Goal: Task Accomplishment & Management: Manage account settings

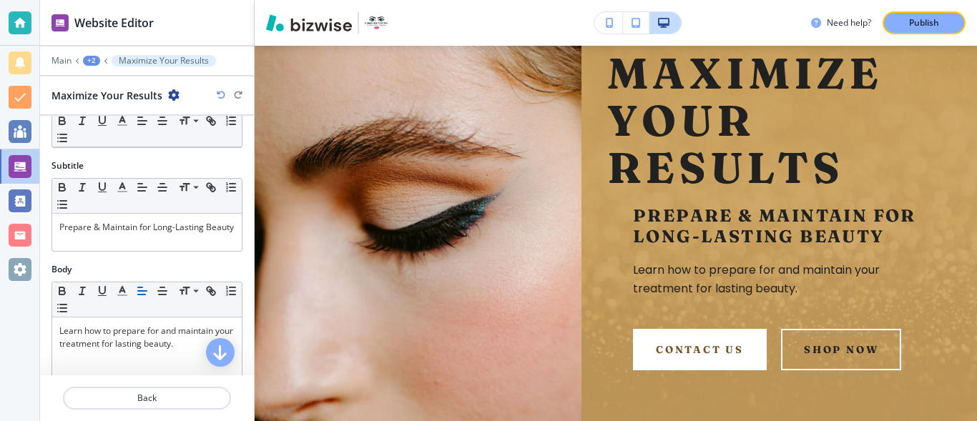
scroll to position [58, 0]
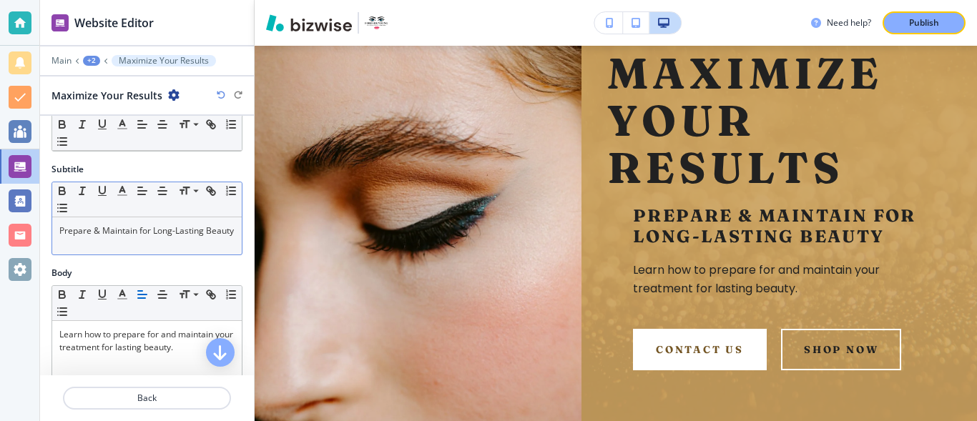
click at [94, 237] on p "Prepare & Maintain for Long-Lasting Beauty" at bounding box center [146, 231] width 175 height 13
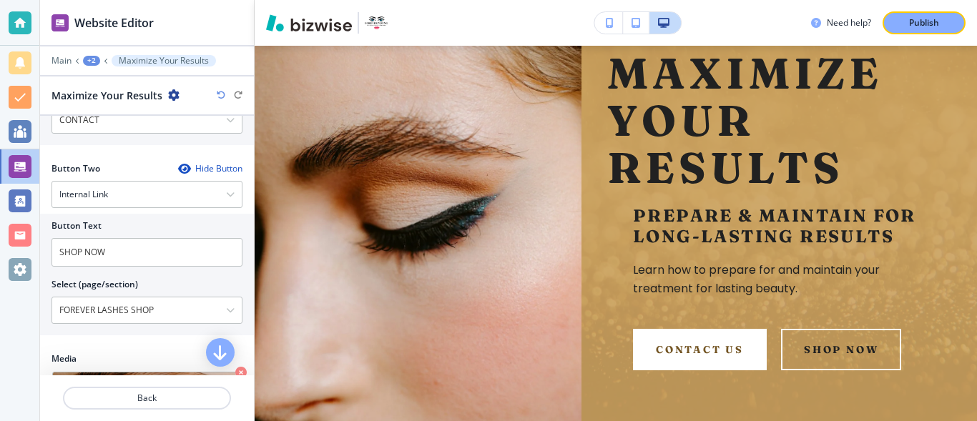
scroll to position [619, 0]
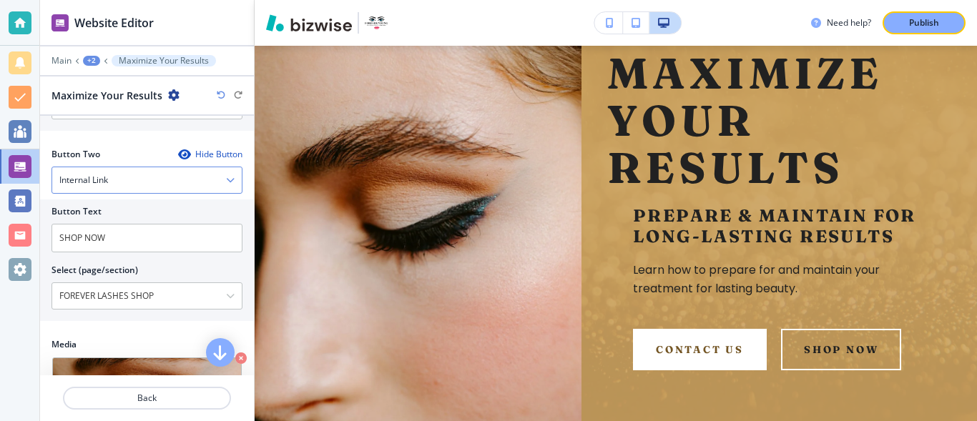
click at [226, 184] on icon "button" at bounding box center [230, 180] width 9 height 9
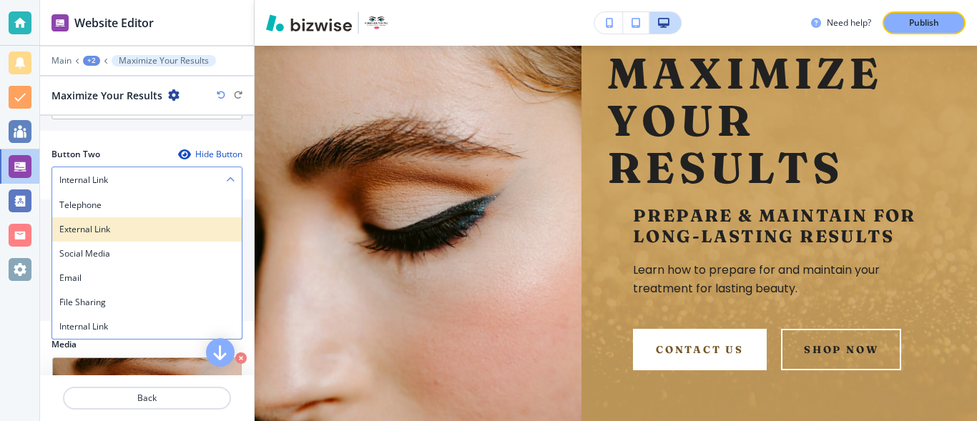
click at [104, 231] on h4 "External Link" at bounding box center [146, 229] width 175 height 13
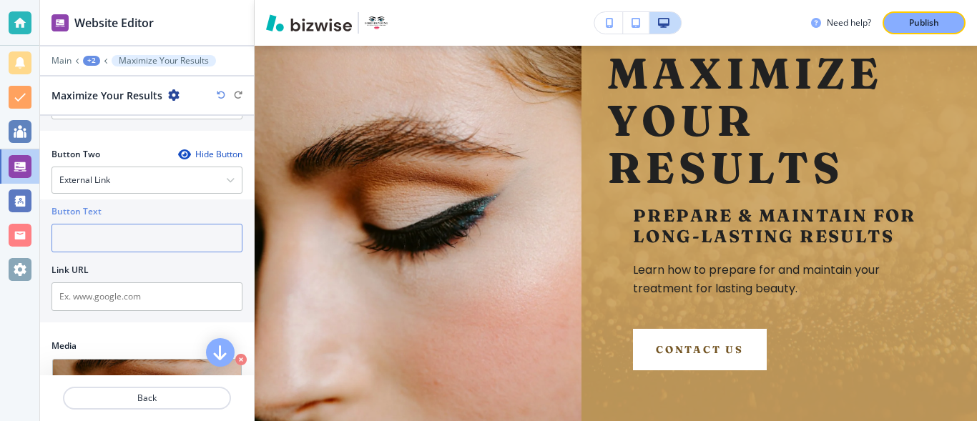
click at [104, 238] on input "text" at bounding box center [146, 238] width 191 height 29
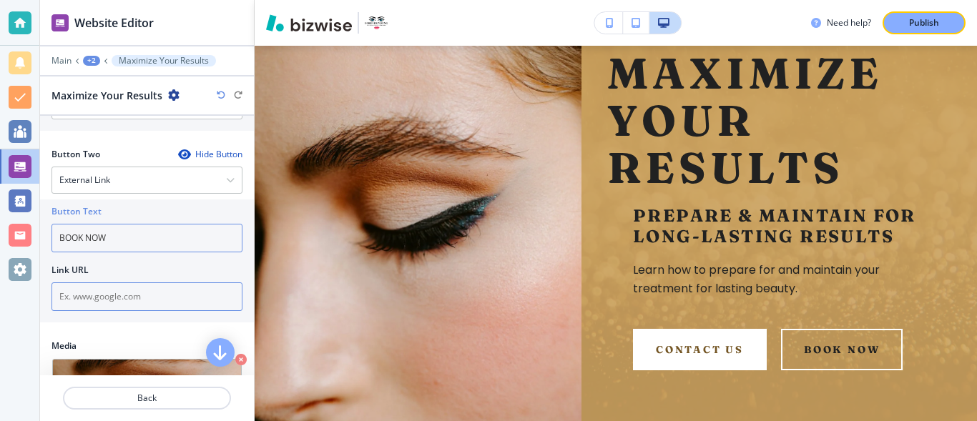
type input "BOOK NOW"
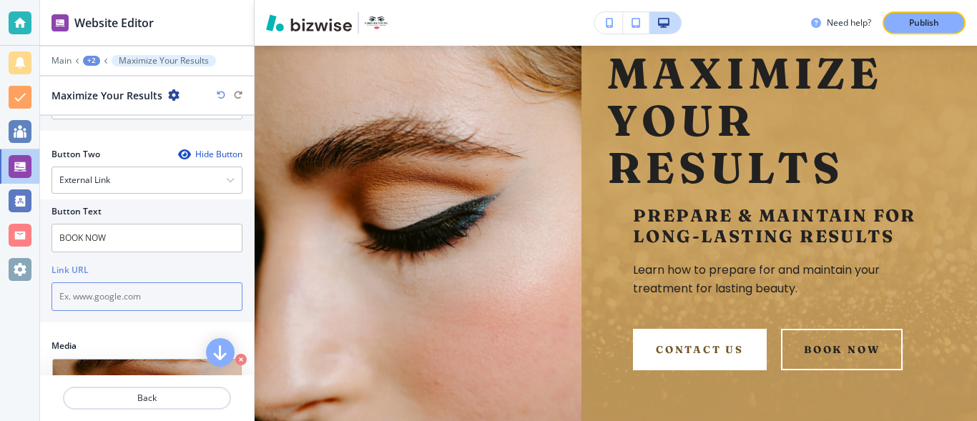
click at [207, 304] on input "text" at bounding box center [146, 296] width 191 height 29
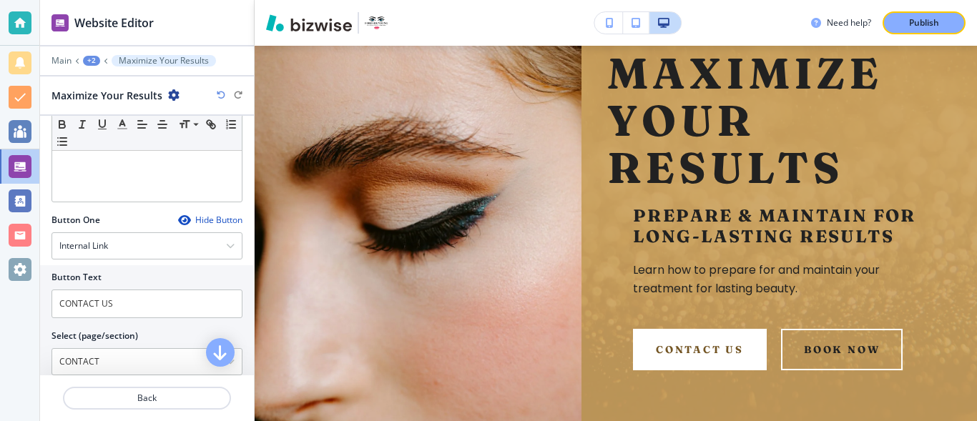
scroll to position [378, 0]
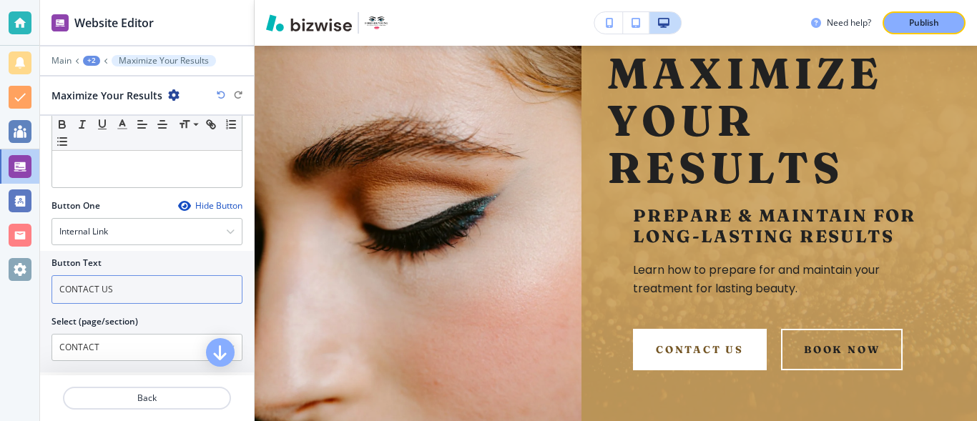
type input "[URL][DOMAIN_NAME]"
click at [215, 287] on input "CONTACT US" at bounding box center [146, 289] width 191 height 29
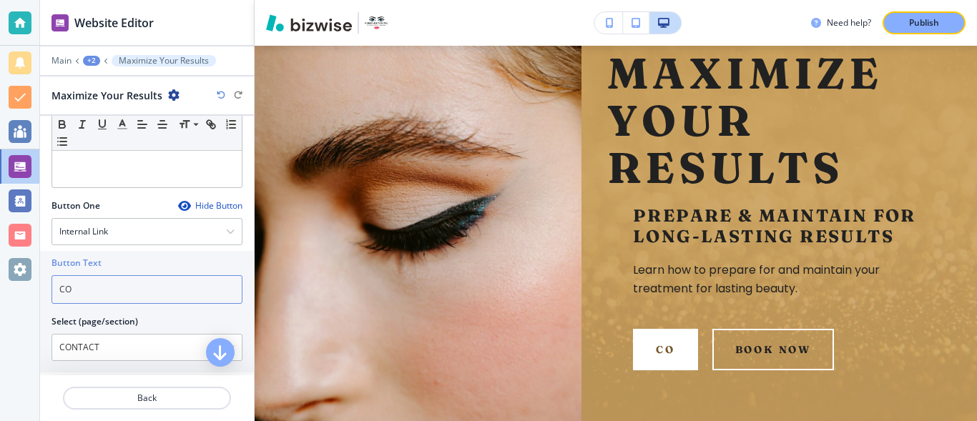
type input "C"
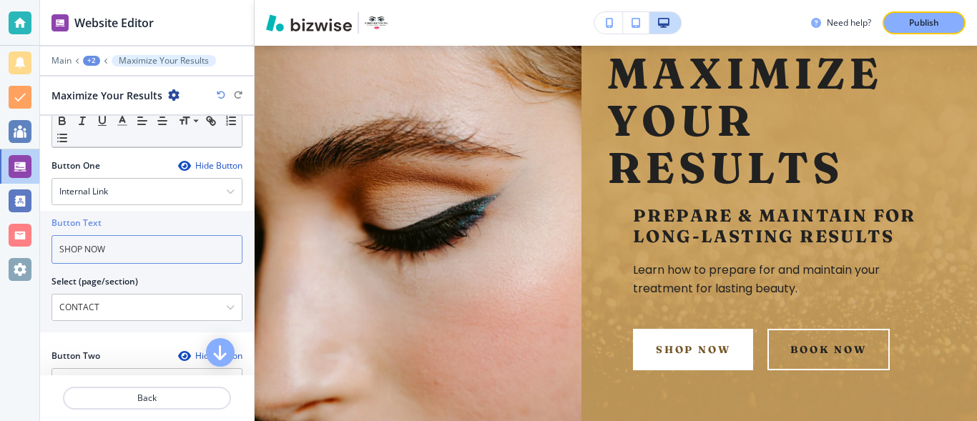
scroll to position [428, 0]
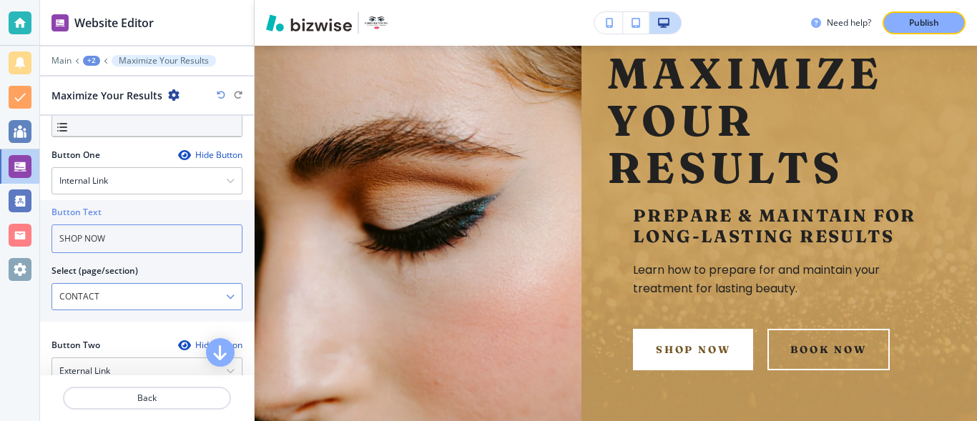
type input "SHOP NOW"
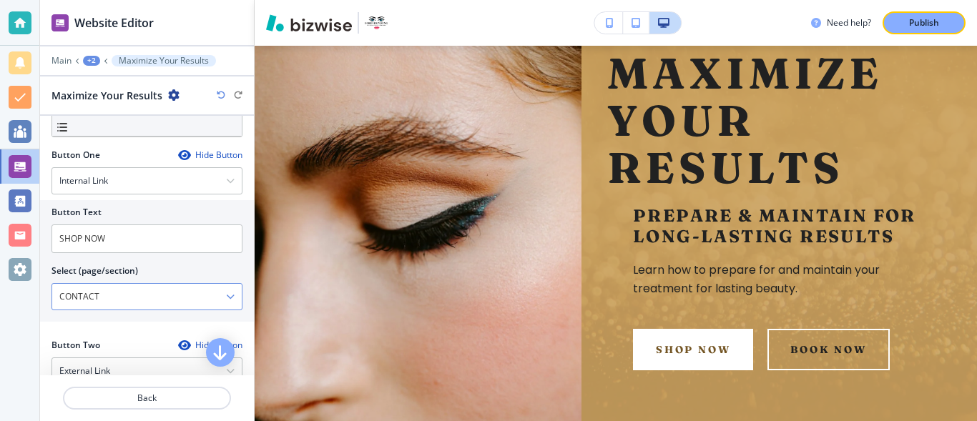
click at [224, 302] on div "CONTACT" at bounding box center [147, 297] width 190 height 26
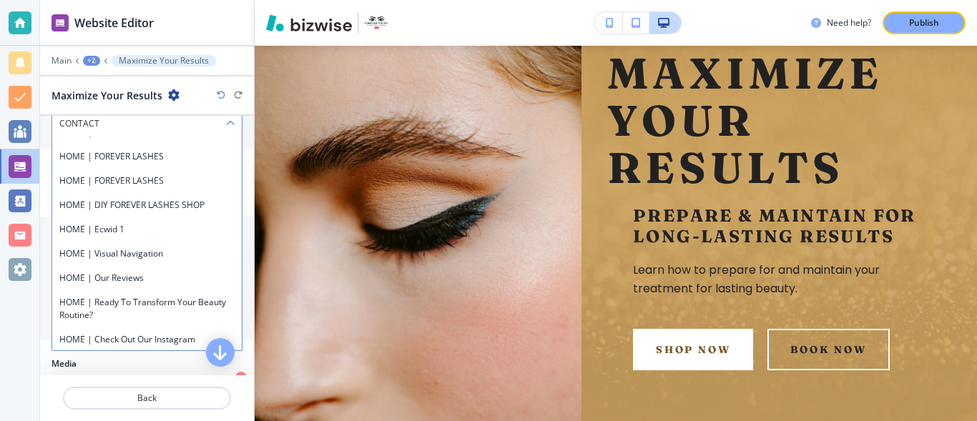
scroll to position [212, 0]
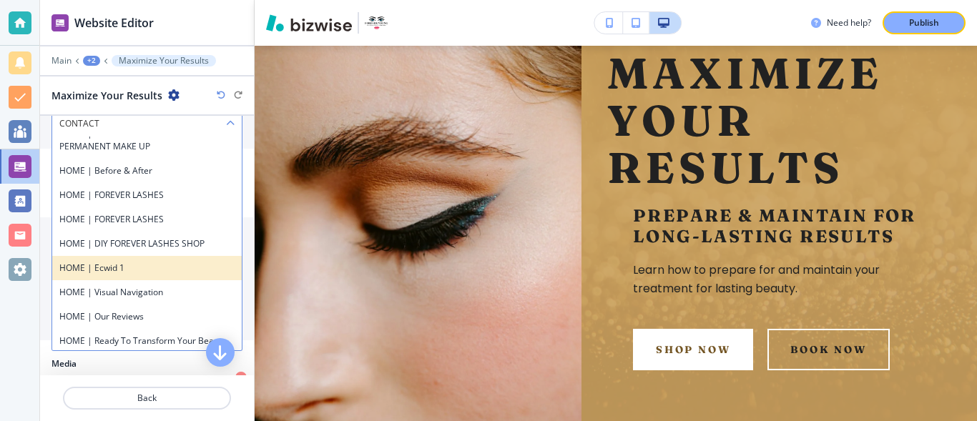
click at [134, 273] on h4 "HOME | Ecwid 1" at bounding box center [146, 268] width 175 height 13
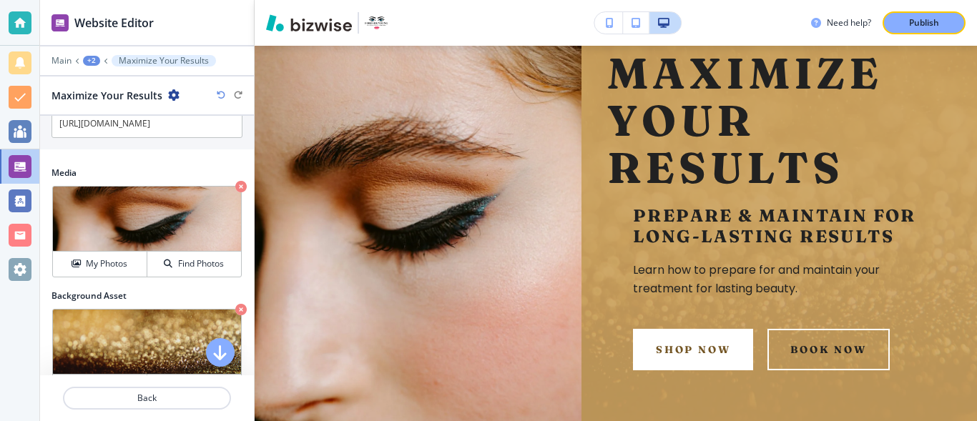
scroll to position [817, 0]
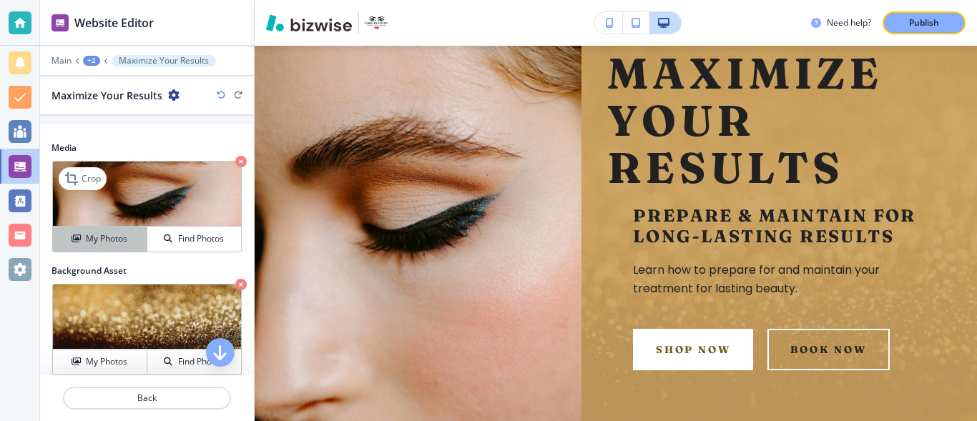
click at [100, 240] on h4 "My Photos" at bounding box center [106, 238] width 41 height 13
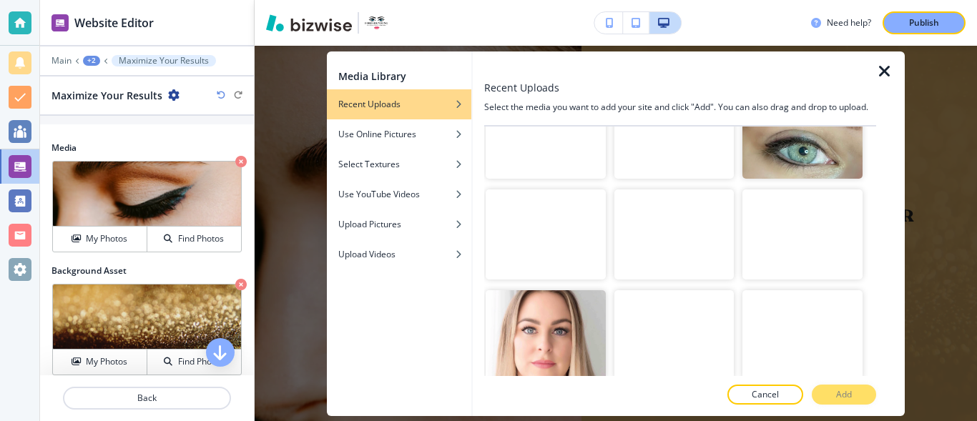
scroll to position [419, 0]
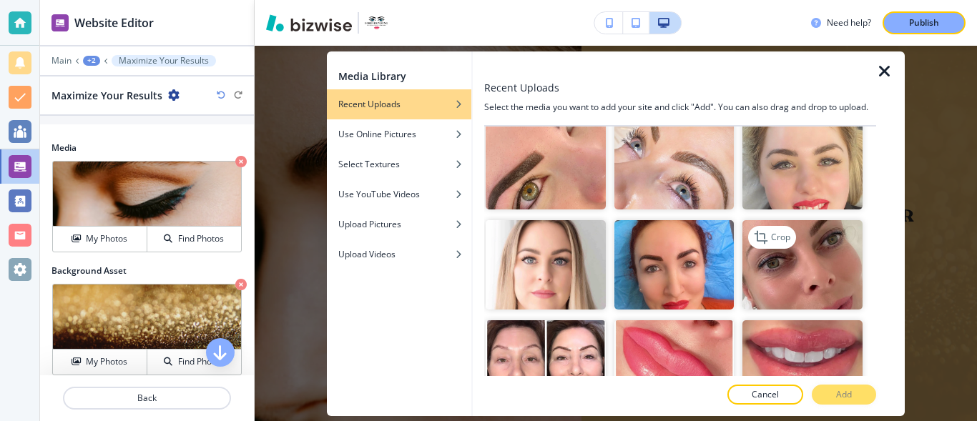
click at [822, 252] on img "button" at bounding box center [802, 265] width 120 height 90
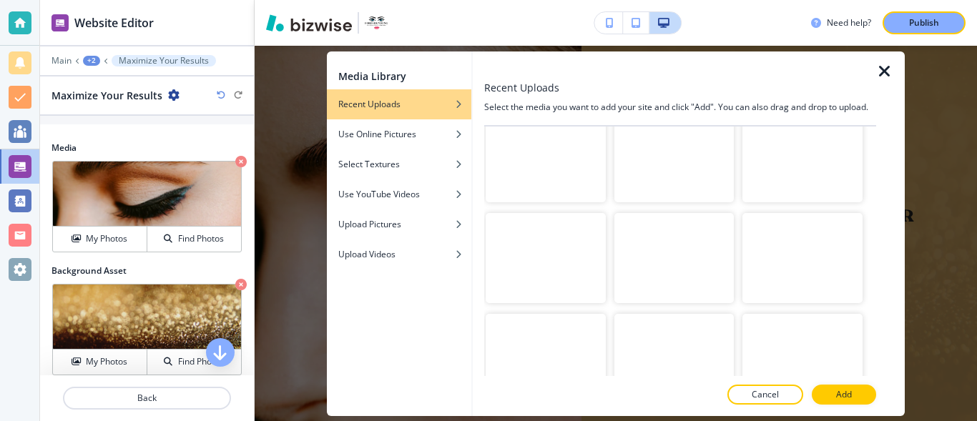
scroll to position [1362, 0]
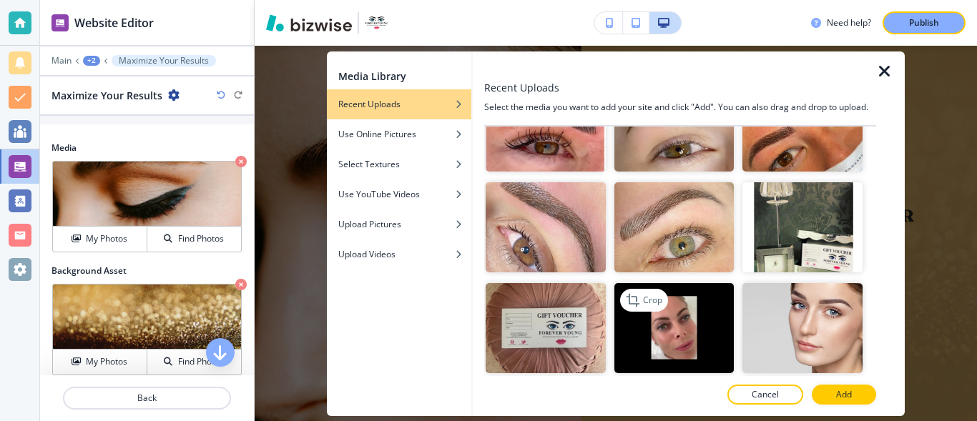
click at [671, 286] on img "button" at bounding box center [674, 328] width 120 height 90
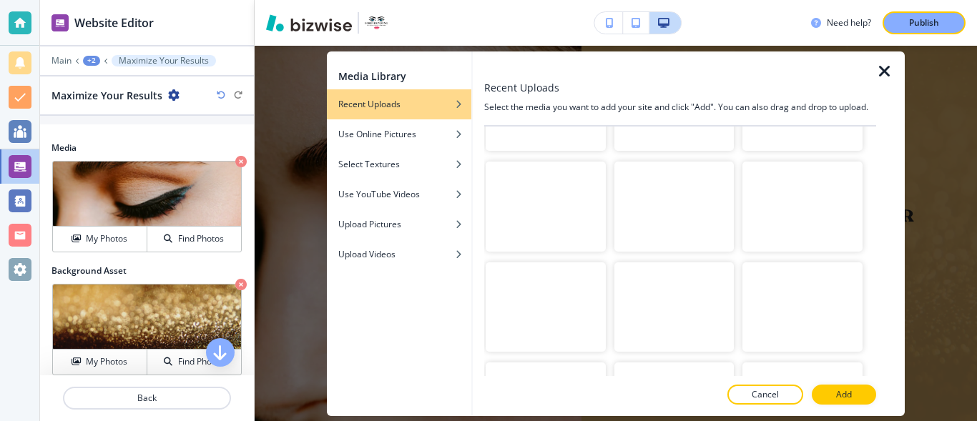
scroll to position [10336, 0]
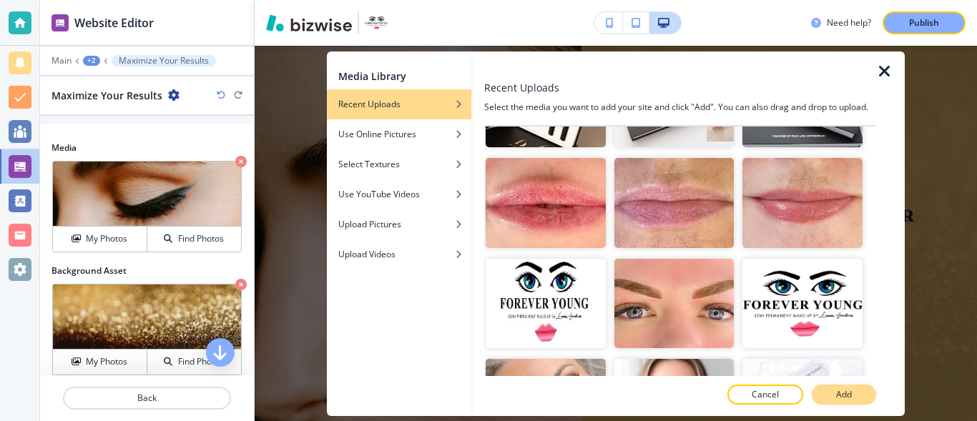
click at [860, 394] on button "Add" at bounding box center [844, 395] width 64 height 20
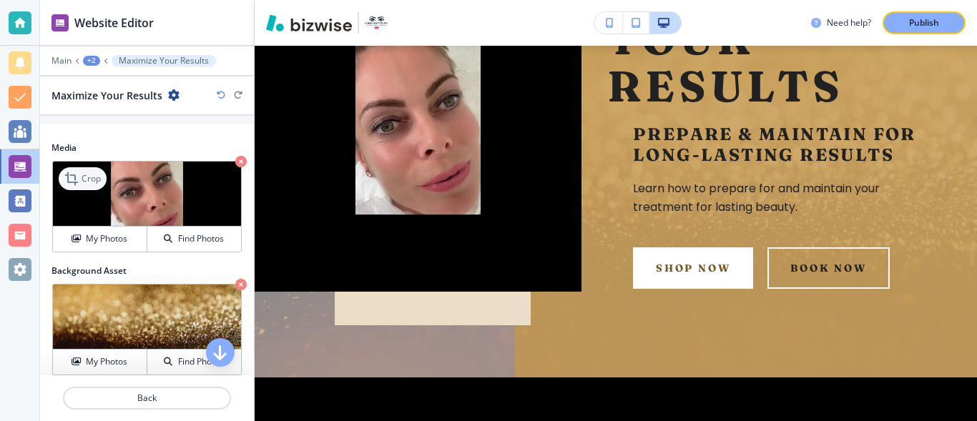
click at [92, 177] on p "Crop" at bounding box center [91, 178] width 19 height 13
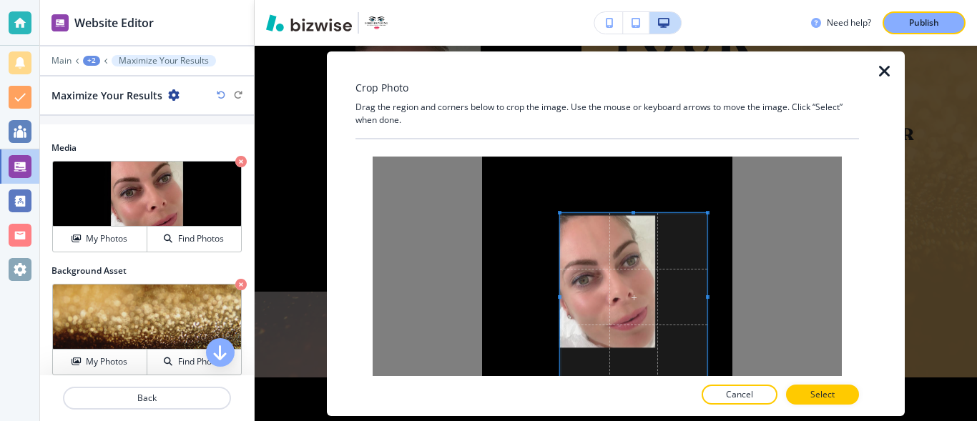
click at [558, 213] on span at bounding box center [560, 213] width 4 height 4
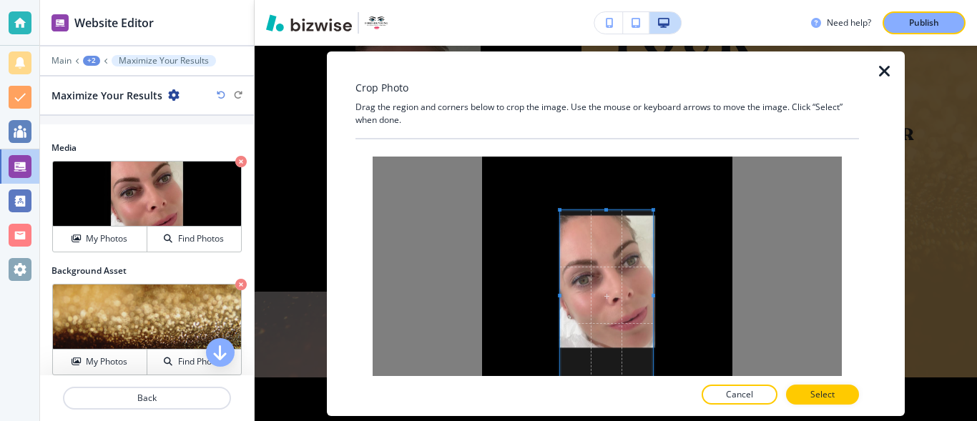
click at [651, 211] on span at bounding box center [653, 210] width 4 height 4
click at [607, 214] on span at bounding box center [606, 215] width 4 height 4
click at [619, 358] on span at bounding box center [606, 283] width 93 height 167
click at [608, 348] on div at bounding box center [606, 274] width 93 height 148
click at [608, 216] on div at bounding box center [606, 281] width 93 height 133
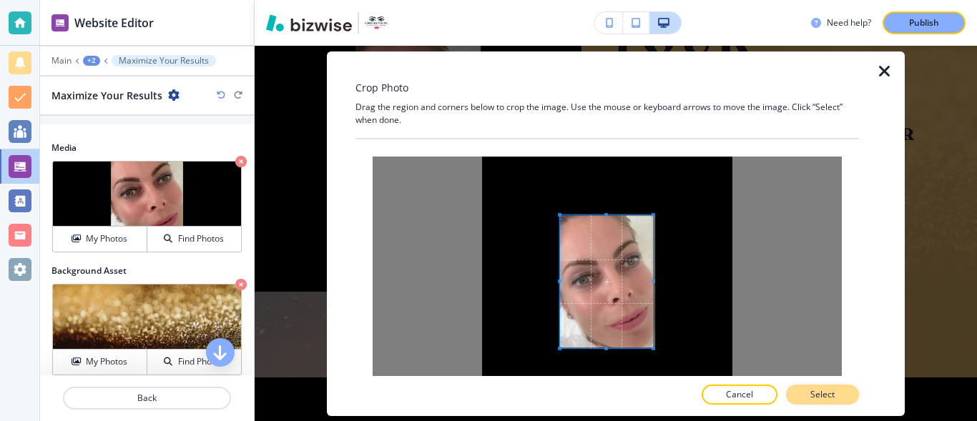
click at [830, 390] on p "Select" at bounding box center [822, 394] width 24 height 13
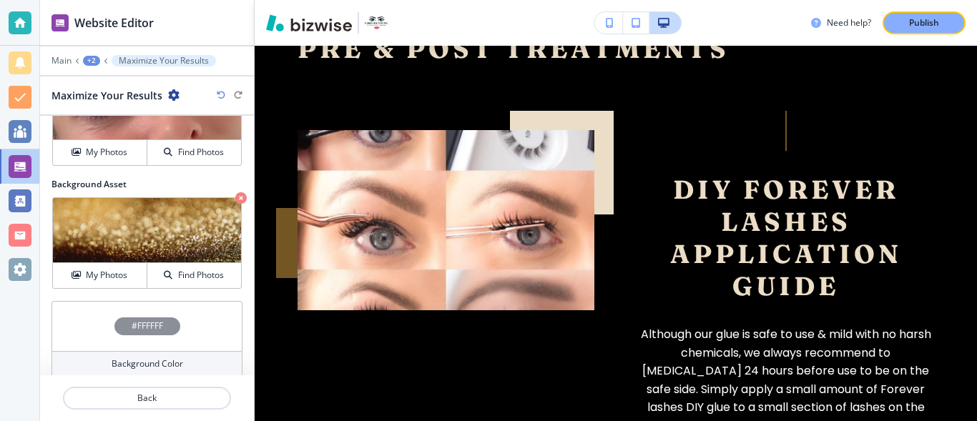
scroll to position [920, 0]
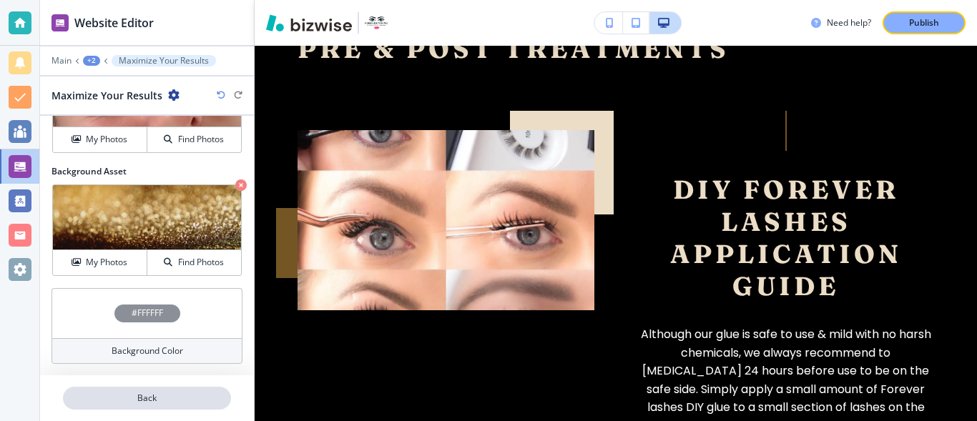
click at [201, 399] on p "Back" at bounding box center [146, 398] width 165 height 13
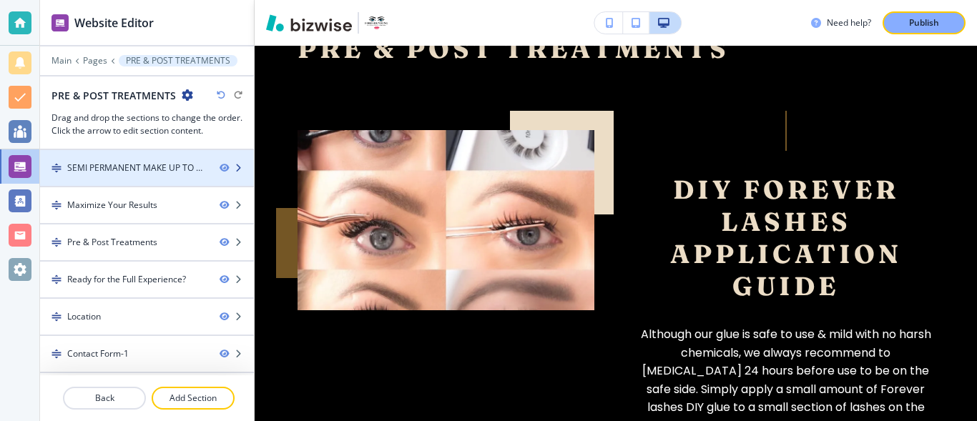
click at [161, 169] on div "SEMI PERMANENT MAKE UP TO MAKE YOU LOOK & FEEL YOUR BEST 24/7-1" at bounding box center [137, 168] width 141 height 13
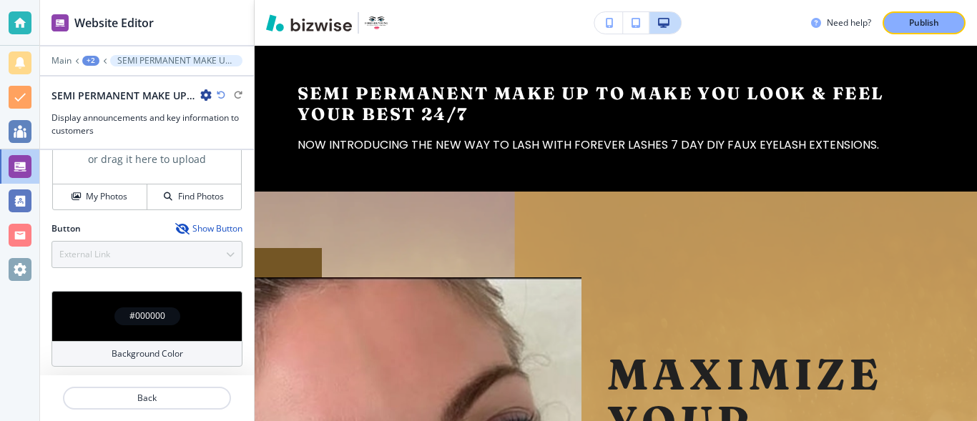
scroll to position [528, 0]
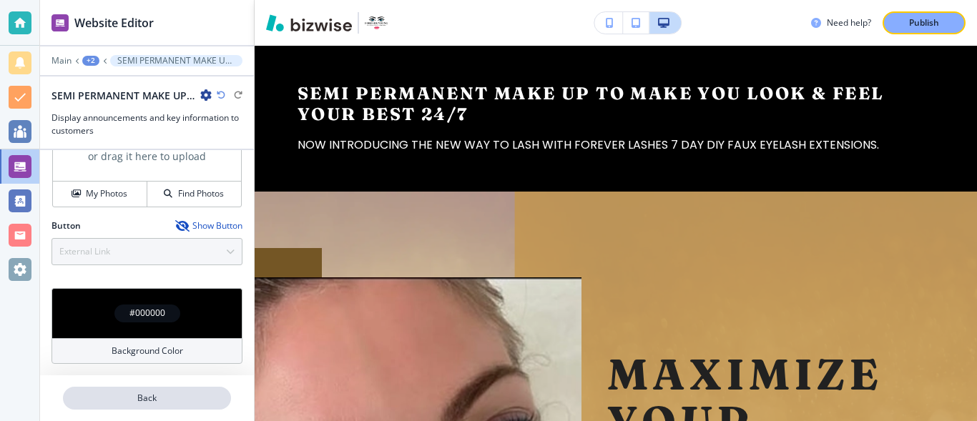
click at [181, 396] on p "Back" at bounding box center [146, 398] width 165 height 13
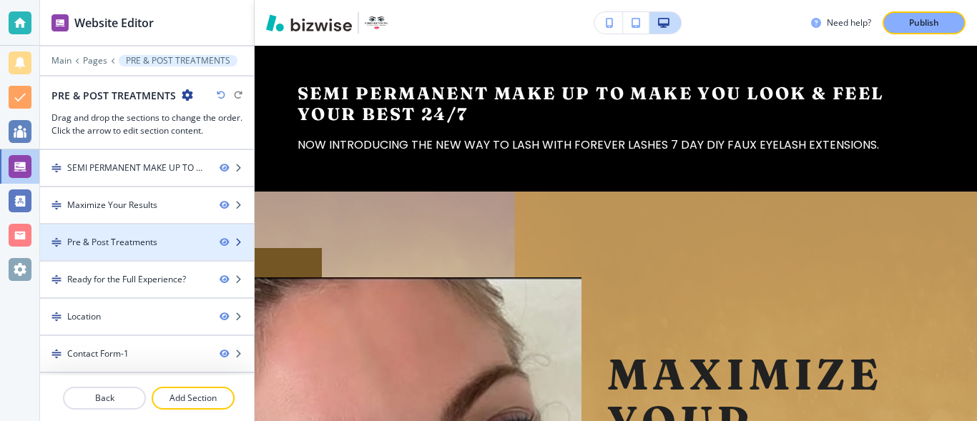
click at [134, 247] on div "Pre & Post Treatments" at bounding box center [112, 242] width 90 height 13
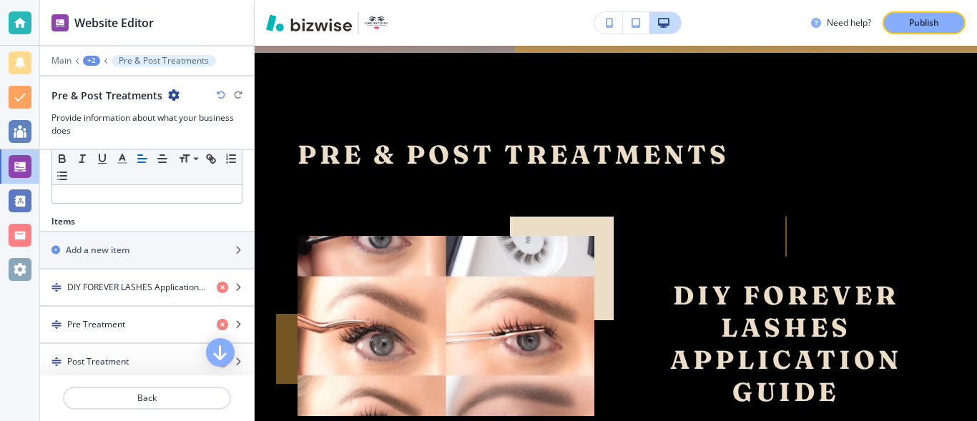
scroll to position [410, 0]
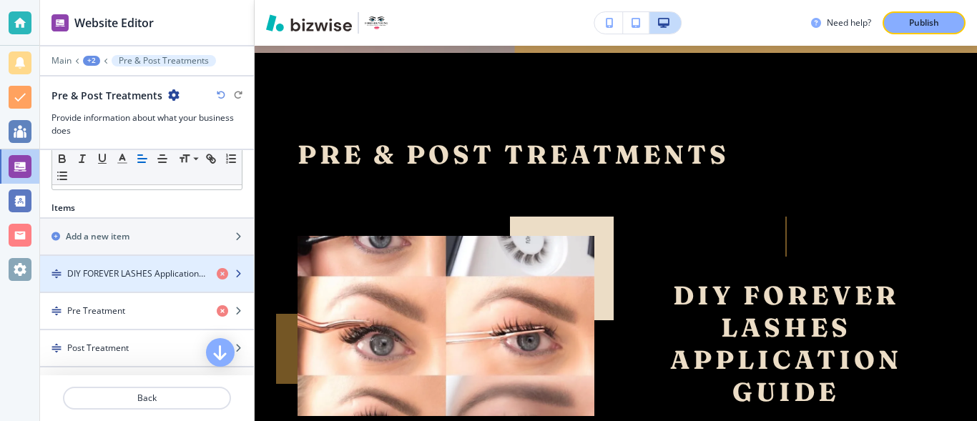
click at [152, 266] on div "button" at bounding box center [147, 261] width 214 height 11
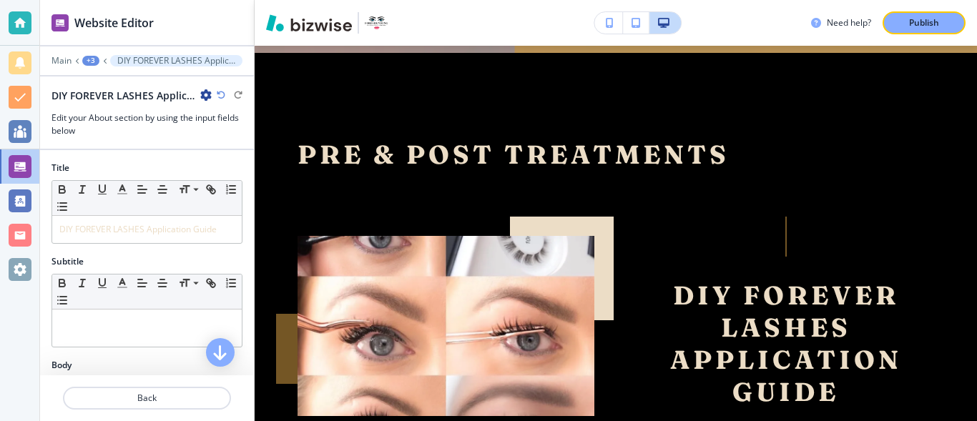
click at [152, 266] on div "Subtitle" at bounding box center [146, 261] width 191 height 13
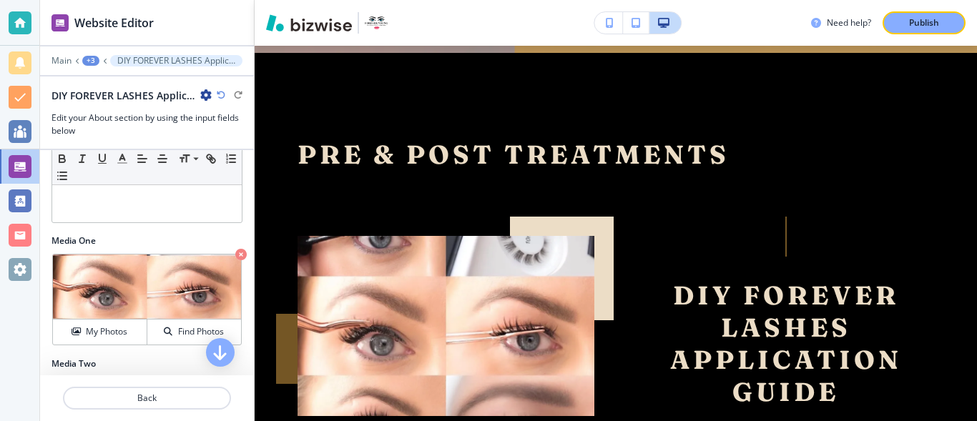
scroll to position [397, 0]
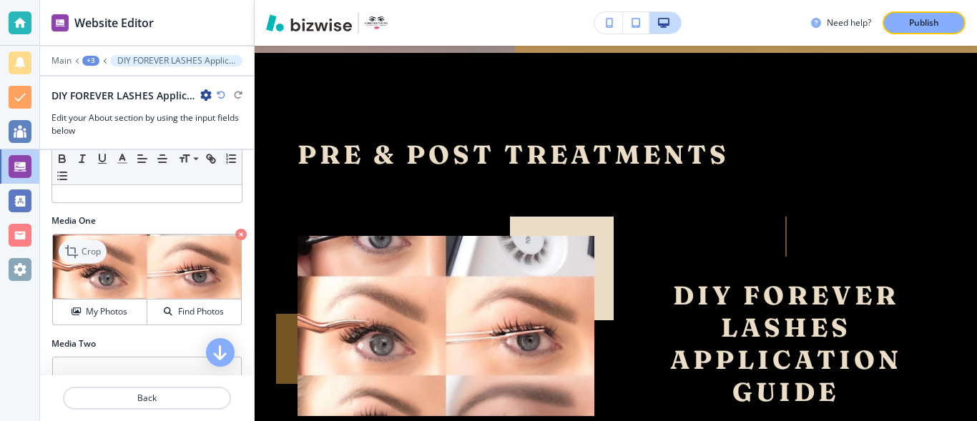
click at [95, 250] on p "Crop" at bounding box center [91, 251] width 19 height 13
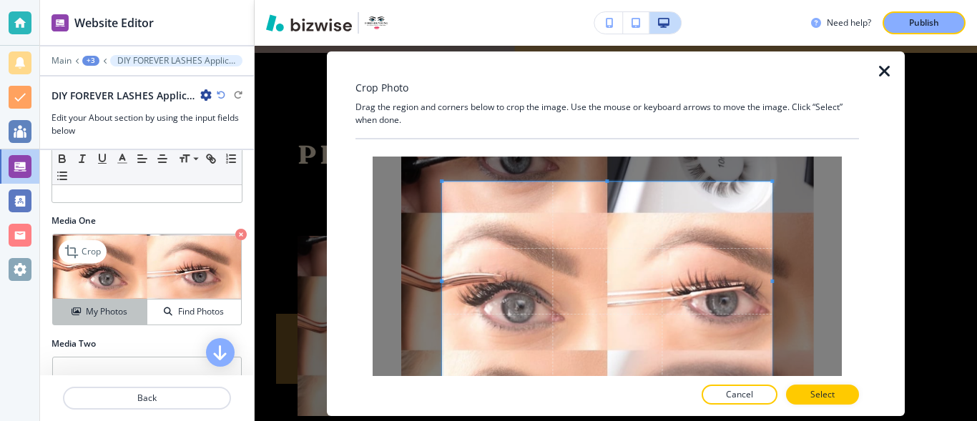
click at [114, 313] on h4 "My Photos" at bounding box center [106, 311] width 41 height 13
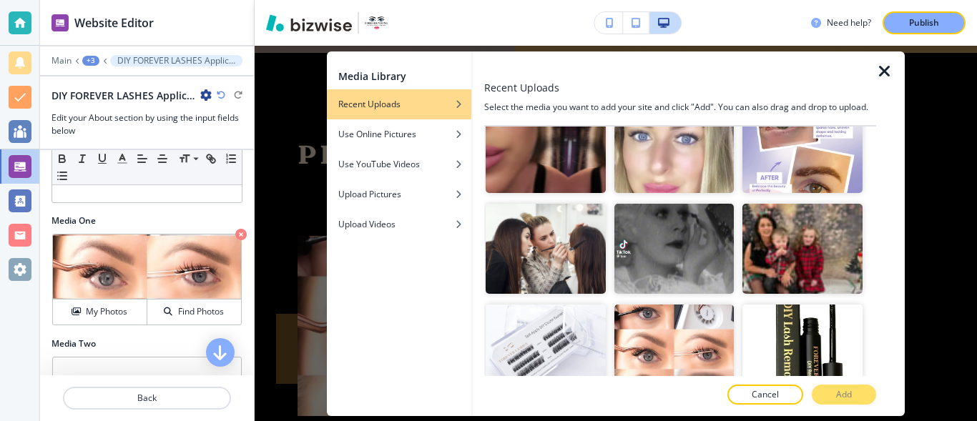
scroll to position [9149, 0]
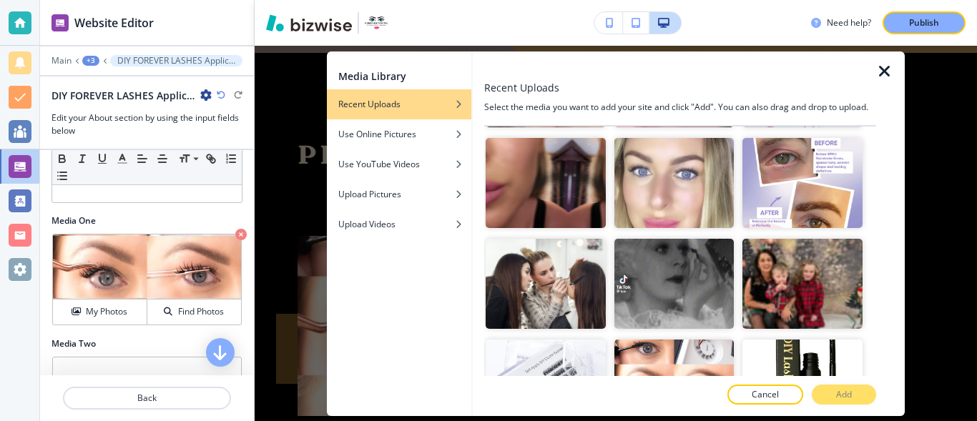
click at [845, 396] on p "Add" at bounding box center [844, 394] width 16 height 13
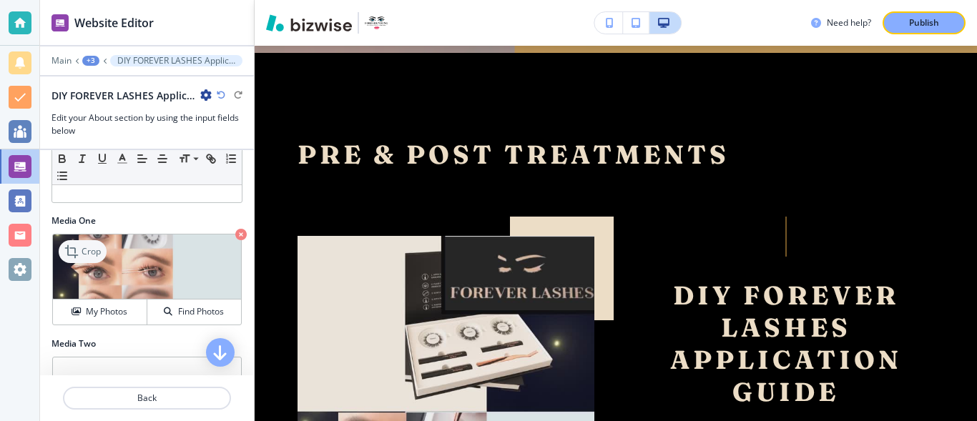
click at [93, 252] on p "Crop" at bounding box center [91, 251] width 19 height 13
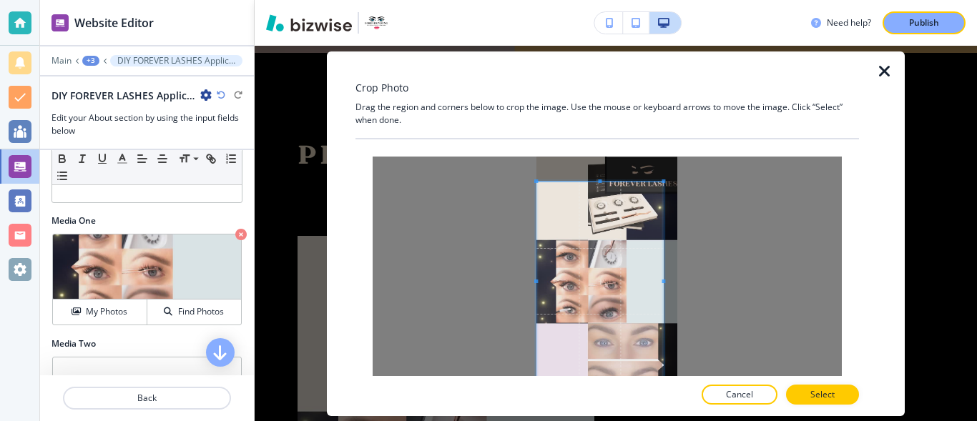
click at [537, 185] on span at bounding box center [536, 282] width 4 height 200
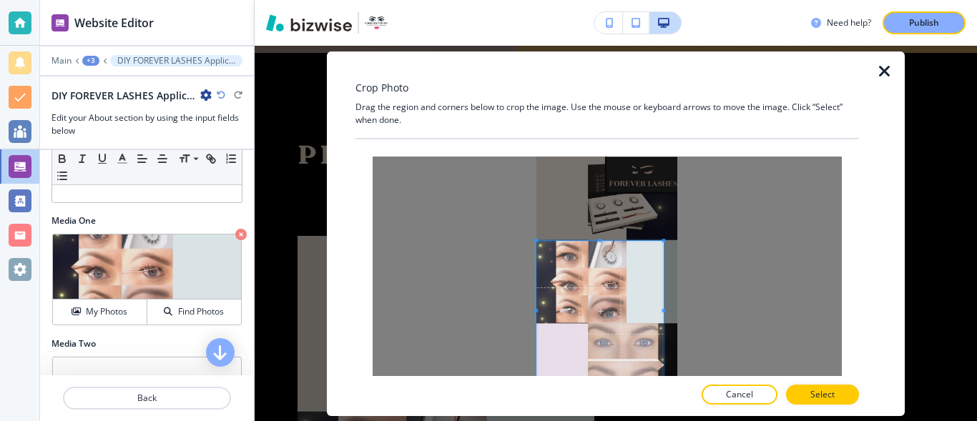
click at [599, 239] on span at bounding box center [600, 241] width 4 height 4
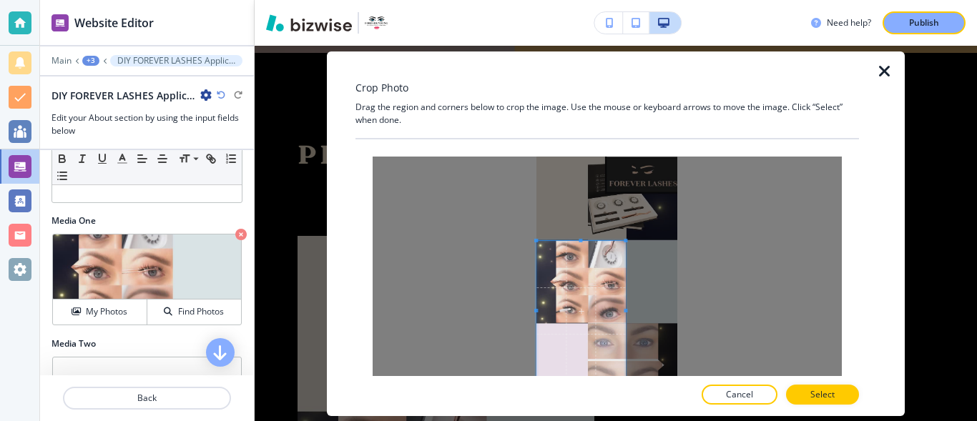
click at [626, 282] on span at bounding box center [626, 311] width 4 height 141
click at [584, 354] on span at bounding box center [580, 291] width 89 height 141
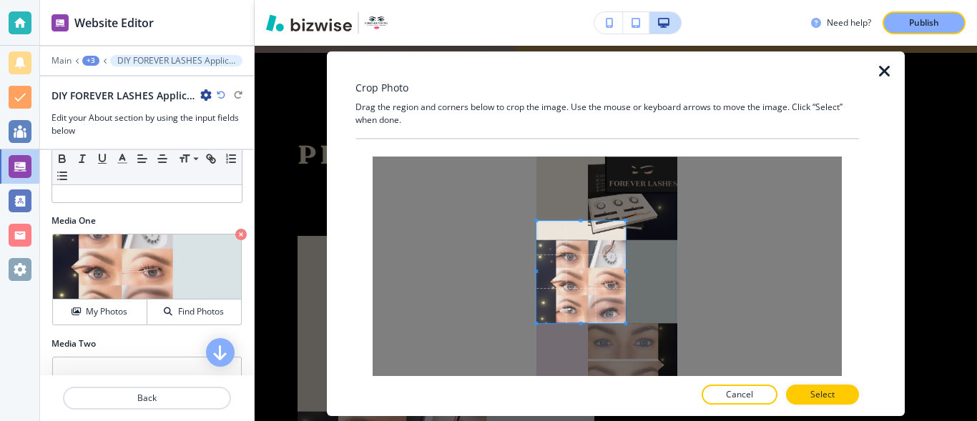
click at [579, 323] on span at bounding box center [581, 324] width 4 height 4
click at [581, 240] on span at bounding box center [581, 240] width 4 height 4
click at [555, 282] on span at bounding box center [556, 282] width 4 height 4
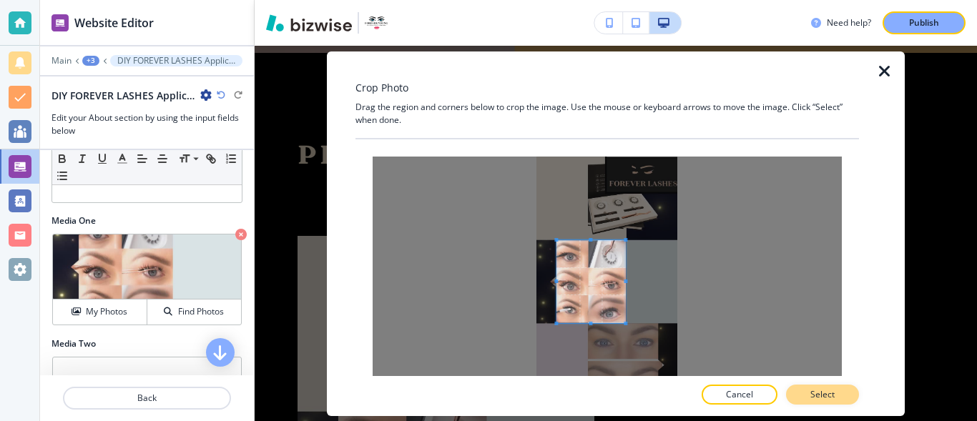
click at [834, 395] on p "Select" at bounding box center [822, 394] width 24 height 13
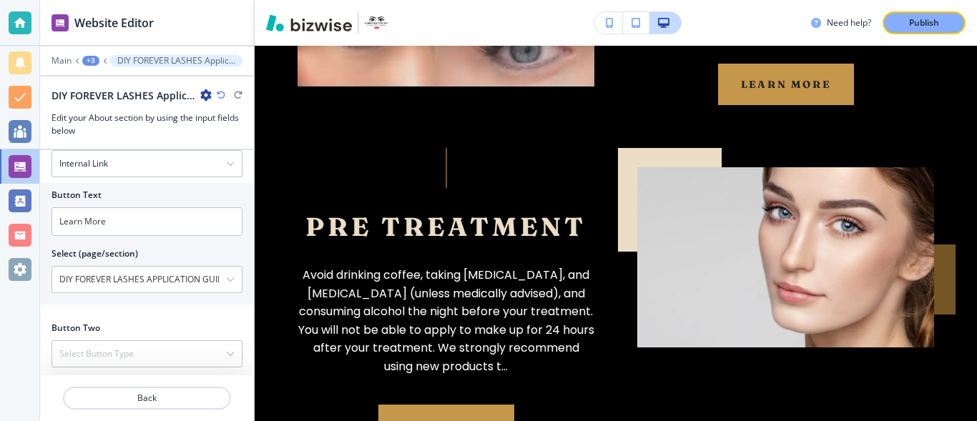
scroll to position [729, 0]
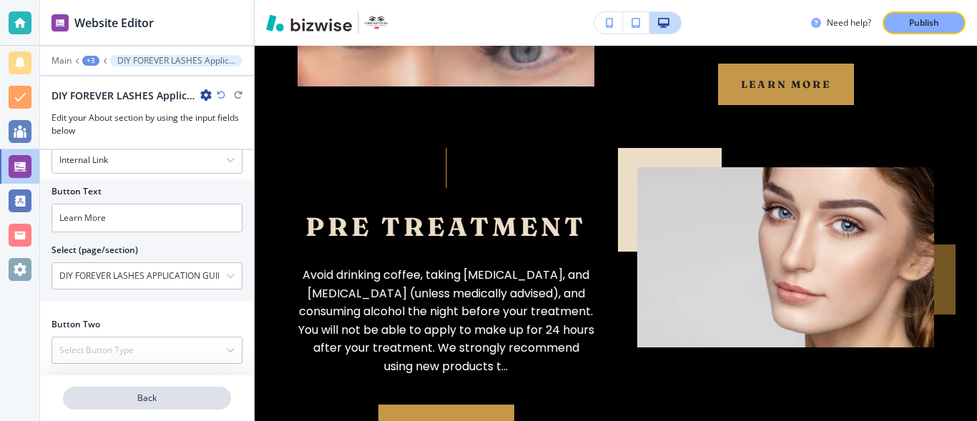
click at [173, 400] on p "Back" at bounding box center [146, 398] width 165 height 13
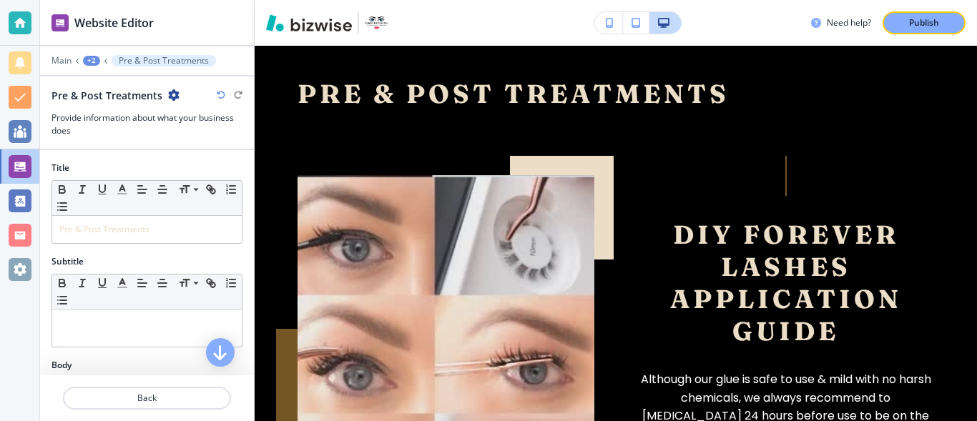
scroll to position [864, 0]
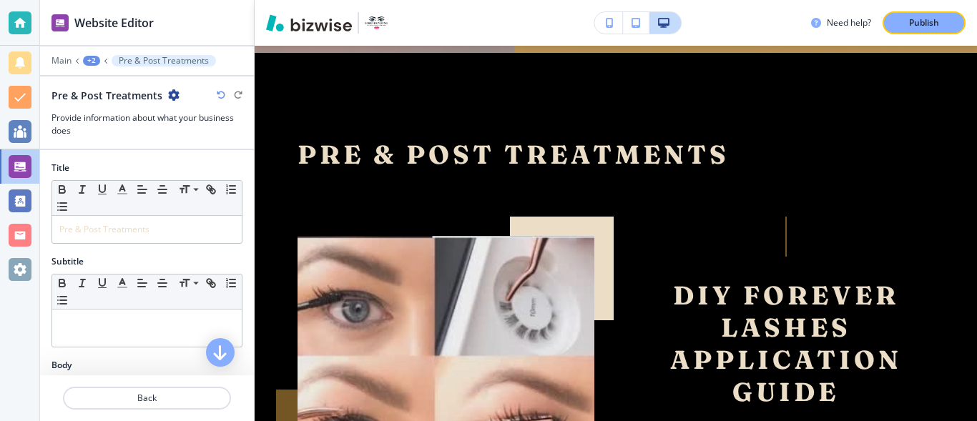
click at [173, 400] on p "Back" at bounding box center [146, 398] width 165 height 13
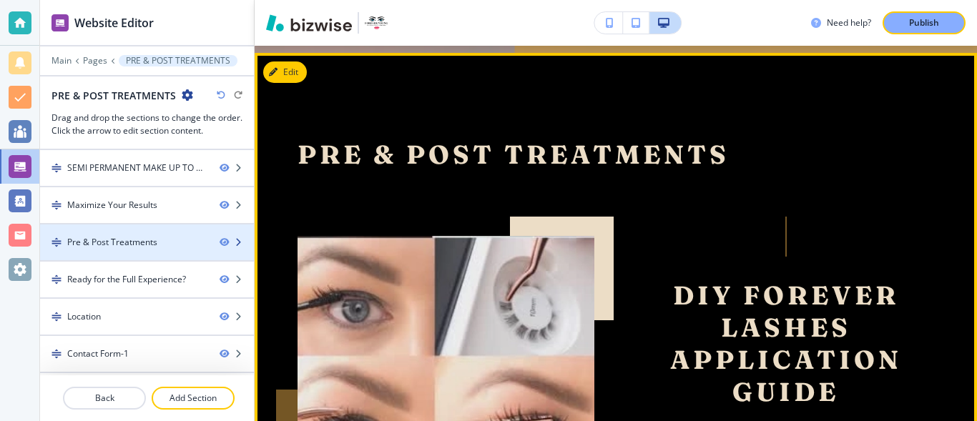
click at [149, 244] on div "Pre & Post Treatments" at bounding box center [112, 242] width 90 height 13
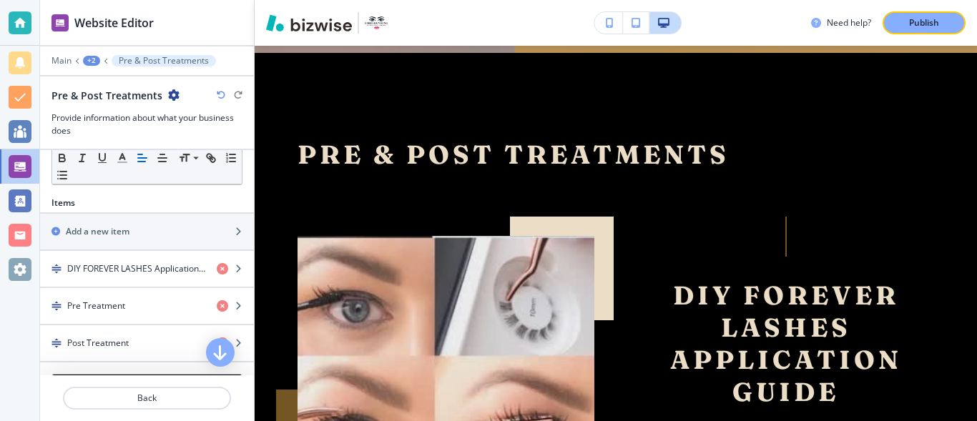
scroll to position [417, 0]
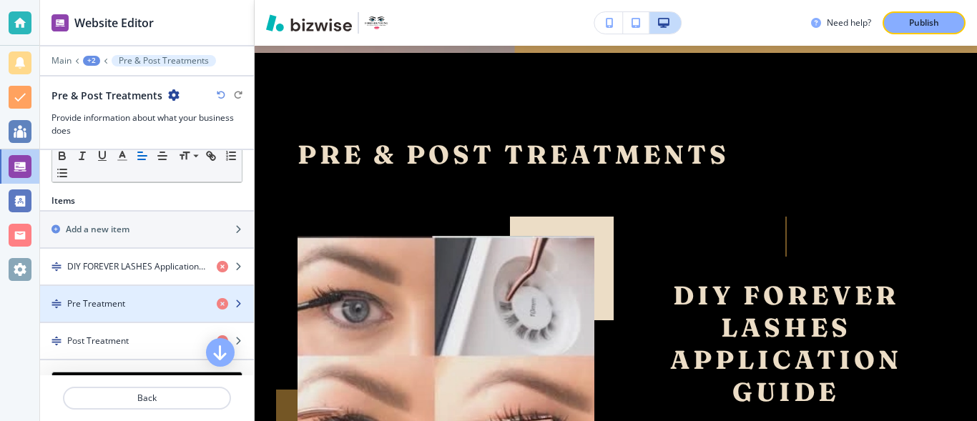
click at [107, 300] on h4 "Pre Treatment" at bounding box center [96, 303] width 58 height 13
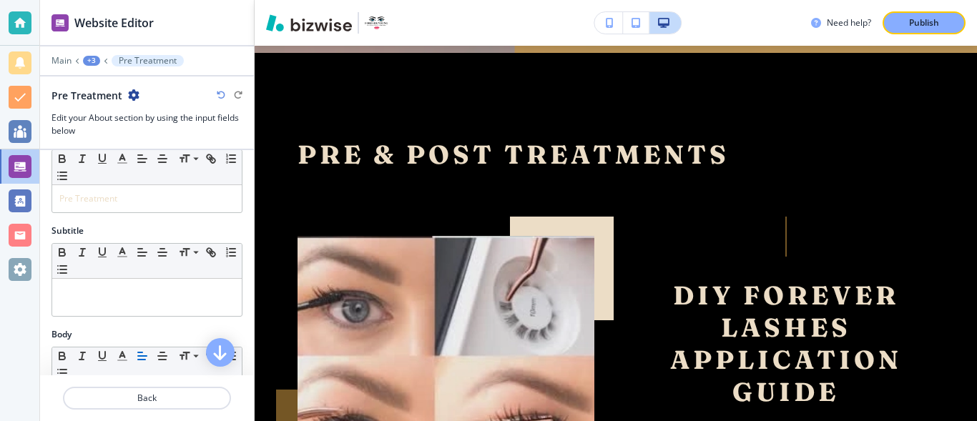
scroll to position [0, 0]
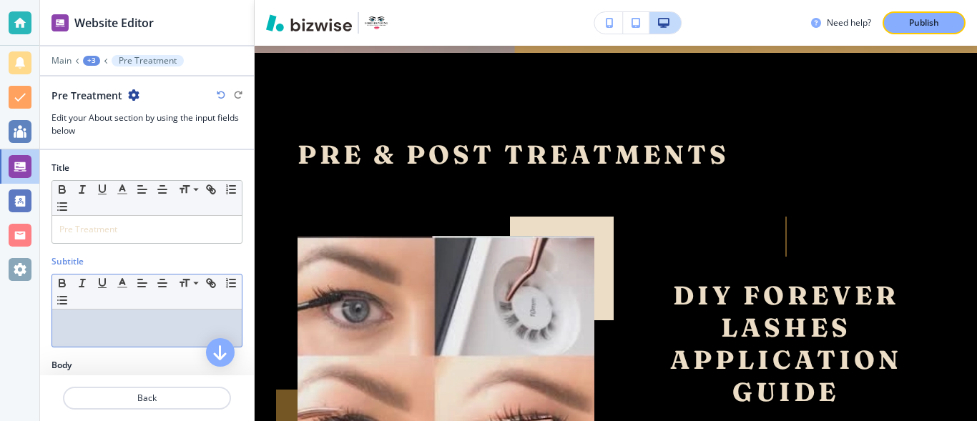
click at [131, 334] on div at bounding box center [147, 328] width 190 height 37
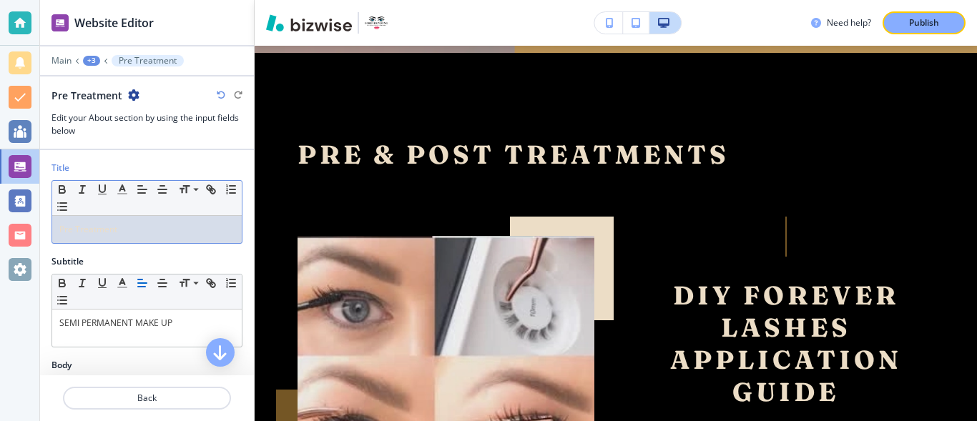
click at [57, 231] on div "Pre Treatment" at bounding box center [147, 229] width 190 height 27
click at [184, 227] on p "SEMI PERMANPre Treatment" at bounding box center [146, 229] width 175 height 13
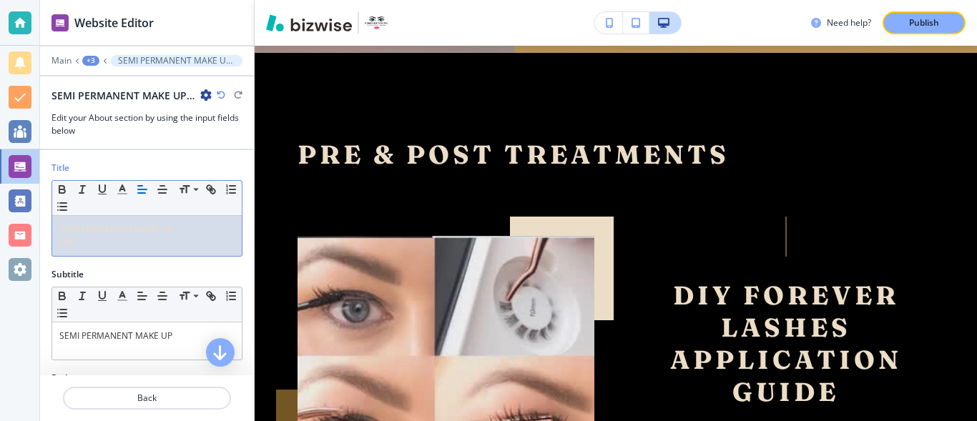
click at [124, 252] on div "SEMI PERMANENT MAKE UP PRE" at bounding box center [147, 236] width 190 height 40
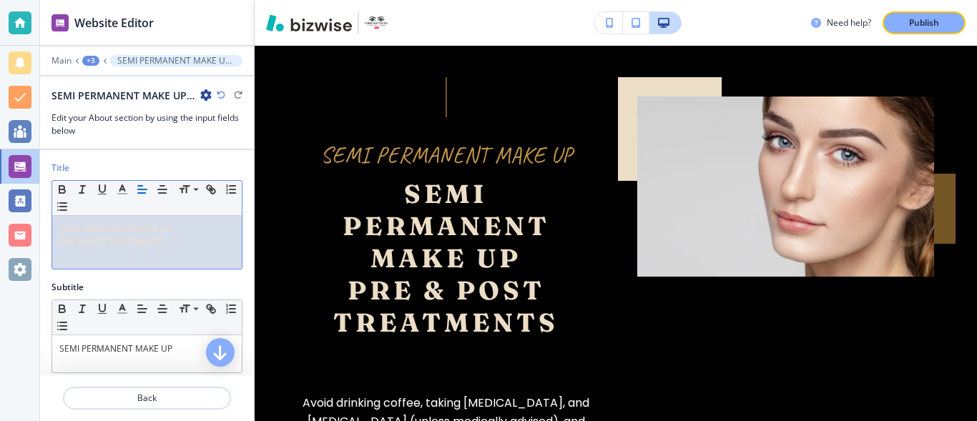
scroll to position [1450, 0]
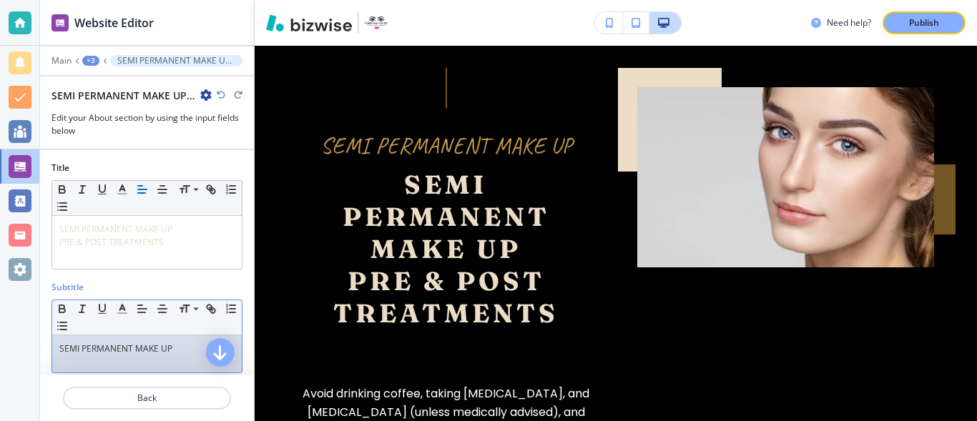
click at [175, 347] on p "SEMI PERMANENT MAKE UP" at bounding box center [146, 349] width 175 height 13
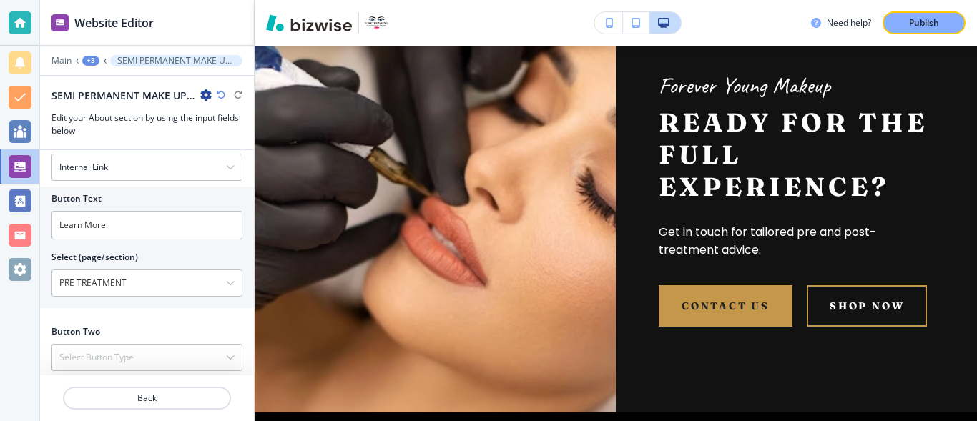
scroll to position [755, 0]
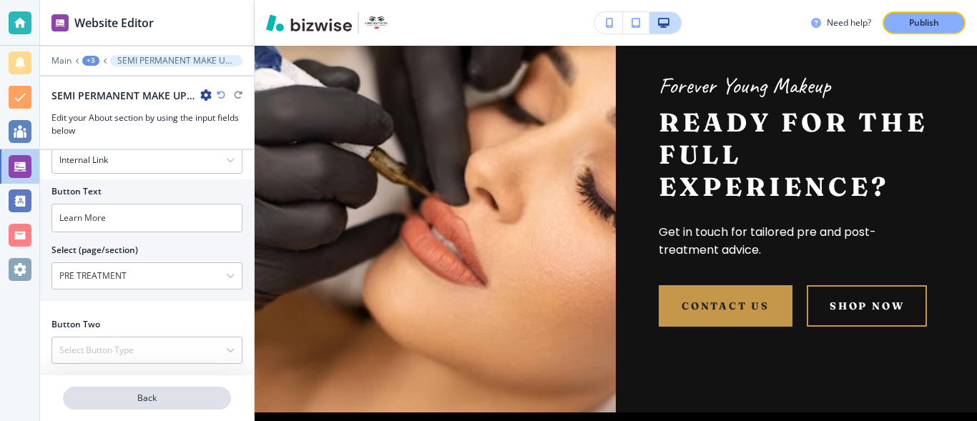
click at [187, 401] on p "Back" at bounding box center [146, 398] width 165 height 13
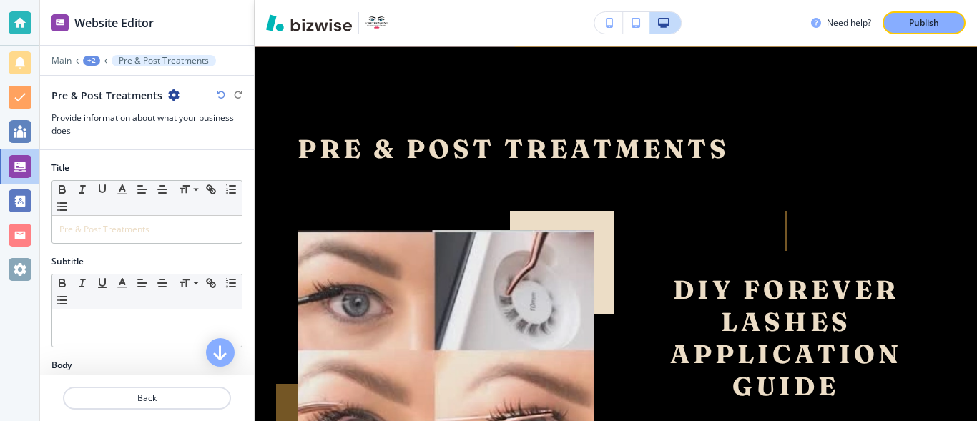
scroll to position [864, 0]
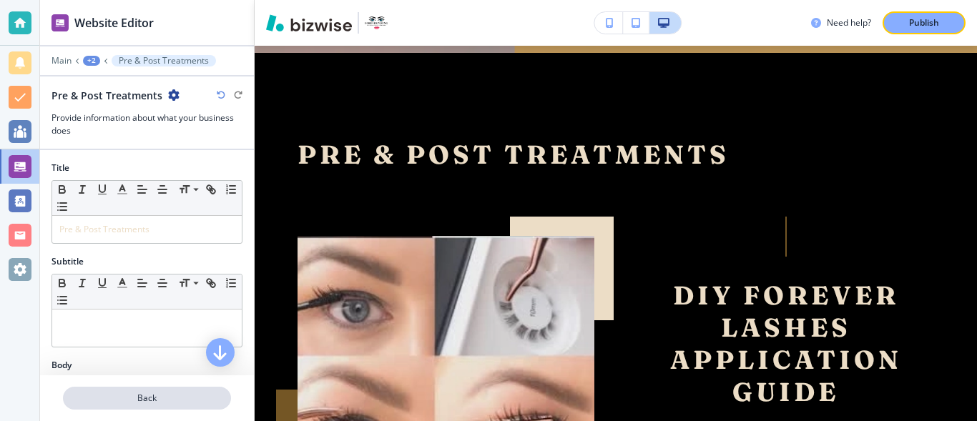
click at [181, 398] on p "Back" at bounding box center [146, 398] width 165 height 13
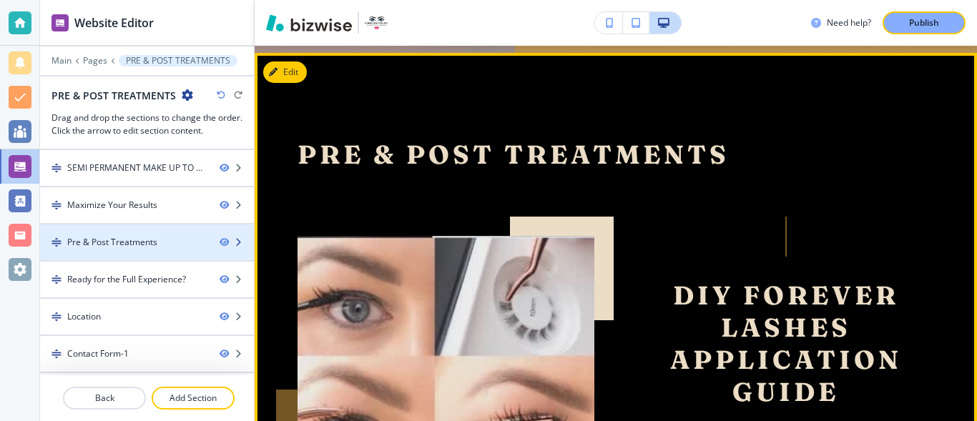
click at [131, 242] on div "Pre & Post Treatments" at bounding box center [112, 242] width 90 height 13
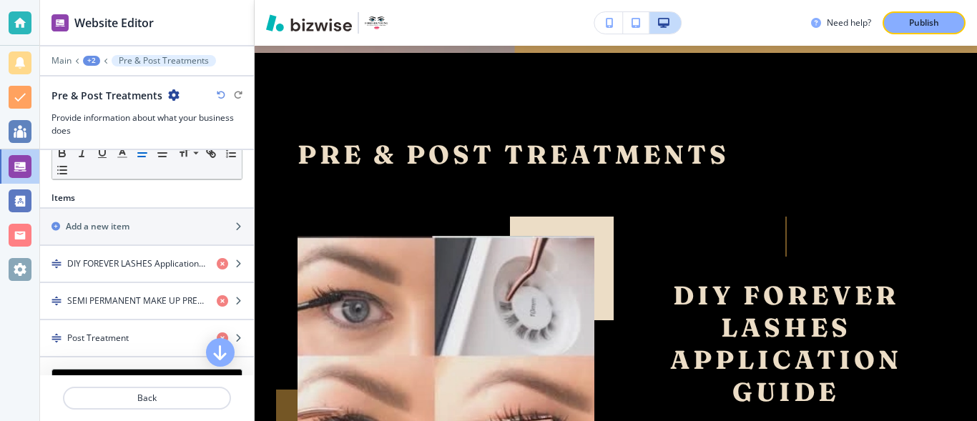
scroll to position [425, 0]
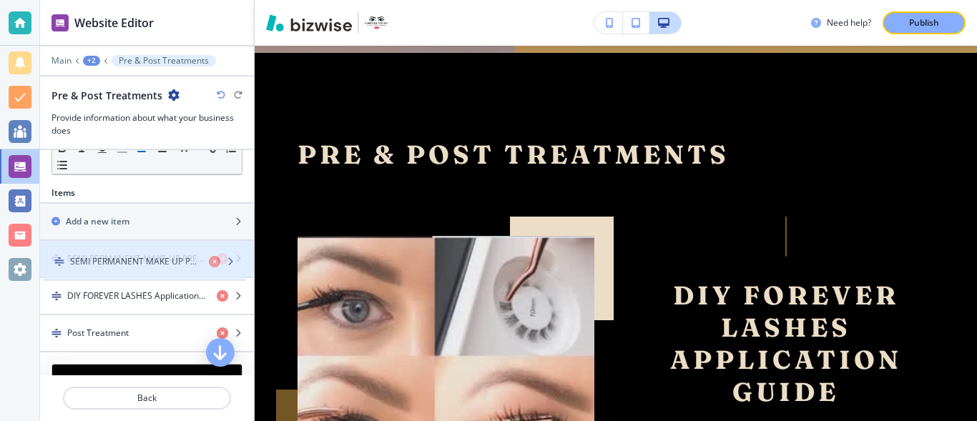
drag, startPoint x: 59, startPoint y: 297, endPoint x: 61, endPoint y: 262, distance: 34.4
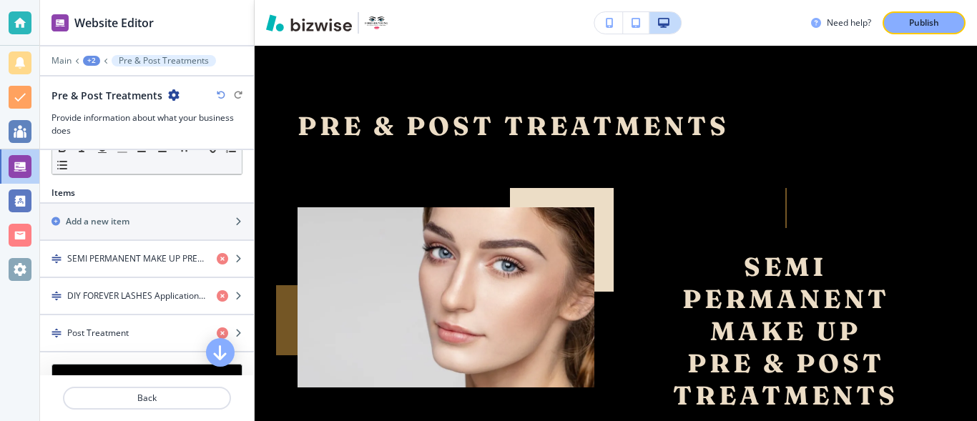
scroll to position [883, 0]
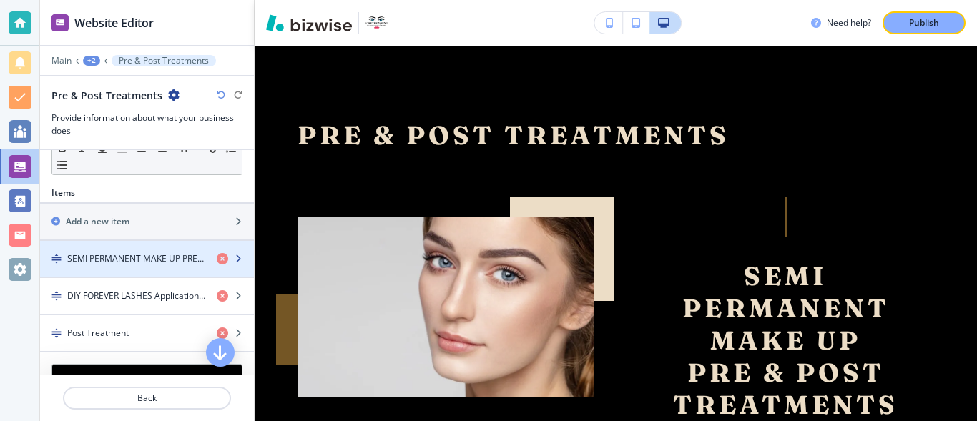
click at [152, 266] on div "button" at bounding box center [147, 270] width 214 height 11
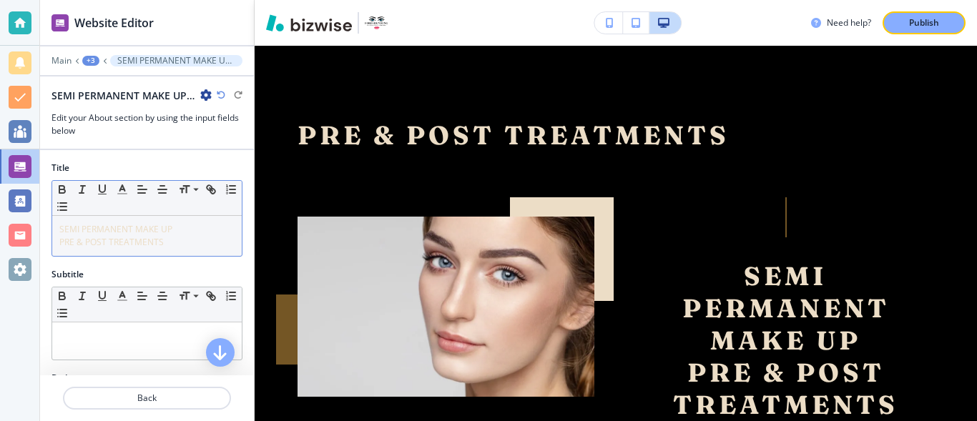
click at [220, 240] on p "PRE & POST TREATMENTS" at bounding box center [146, 242] width 175 height 13
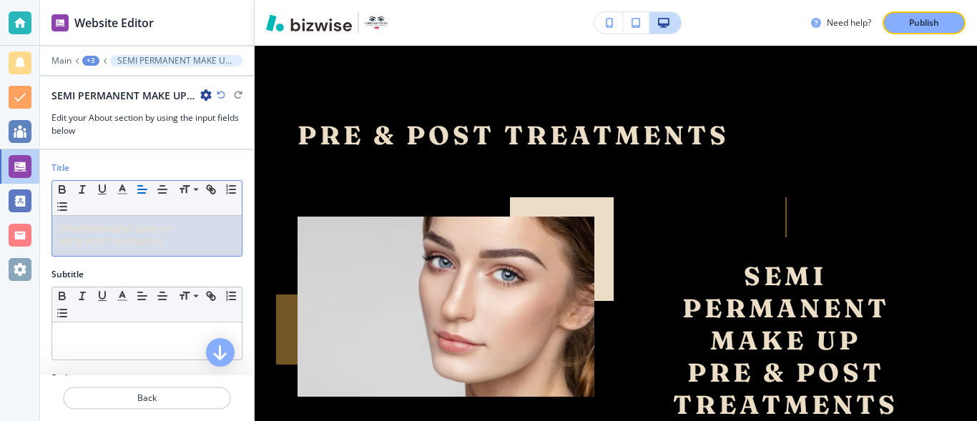
click at [220, 240] on p "PRE & POST TREATMENTS" at bounding box center [146, 242] width 175 height 13
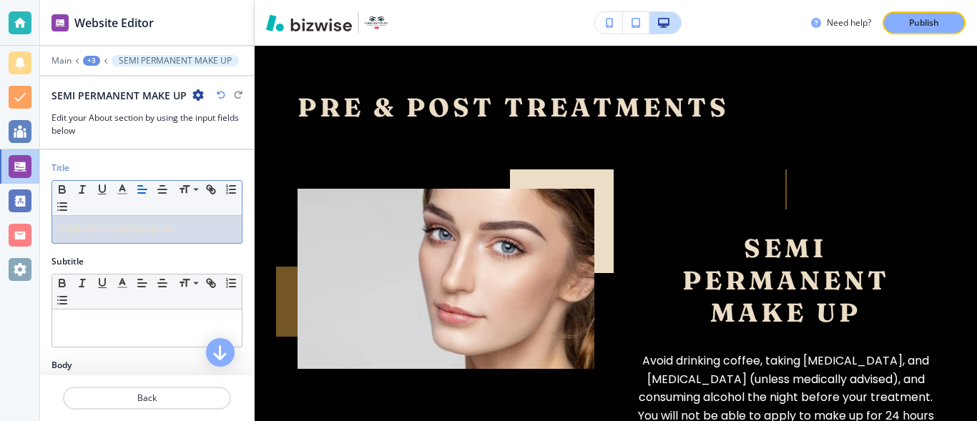
scroll to position [920, 0]
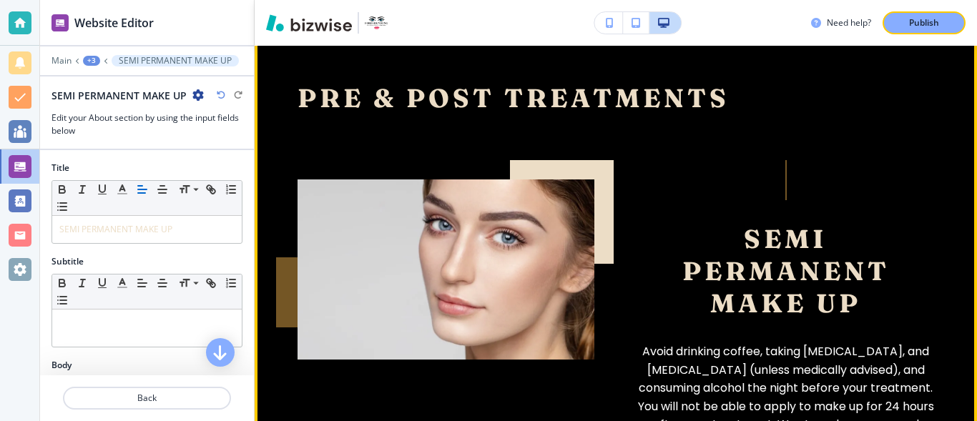
click at [857, 300] on p "SEMI PERMANENT MAKE UP" at bounding box center [785, 271] width 297 height 97
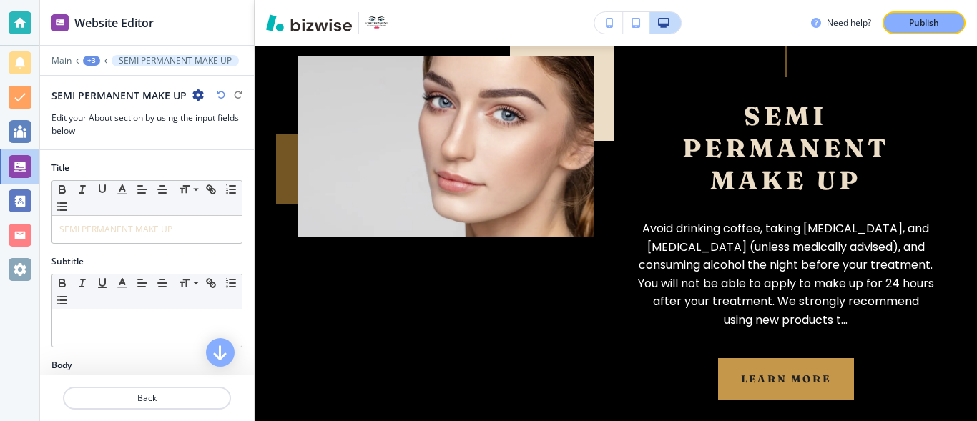
scroll to position [1024, 0]
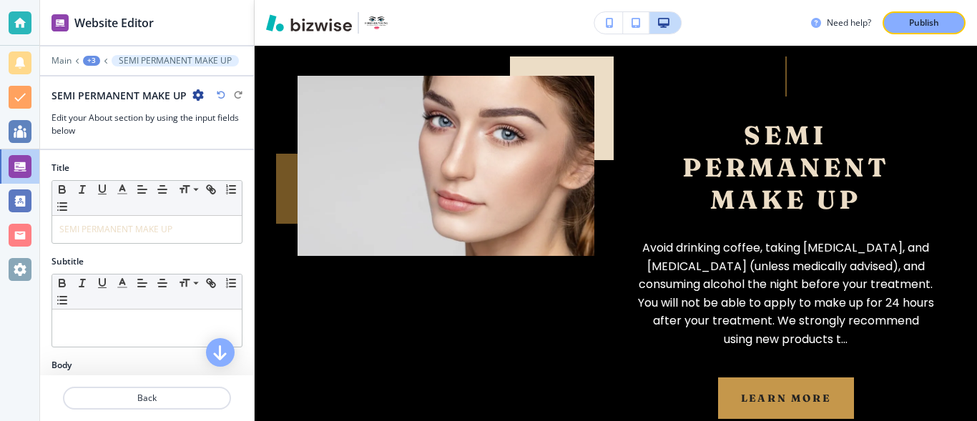
click at [233, 60] on button "SEMI PERMANENT MAKE UP" at bounding box center [175, 60] width 127 height 11
click at [184, 93] on h2 "SEMI PERMANENT MAKE UP" at bounding box center [118, 95] width 135 height 15
click at [210, 227] on p "SEMI PERMANENT MAKE UP" at bounding box center [146, 229] width 175 height 13
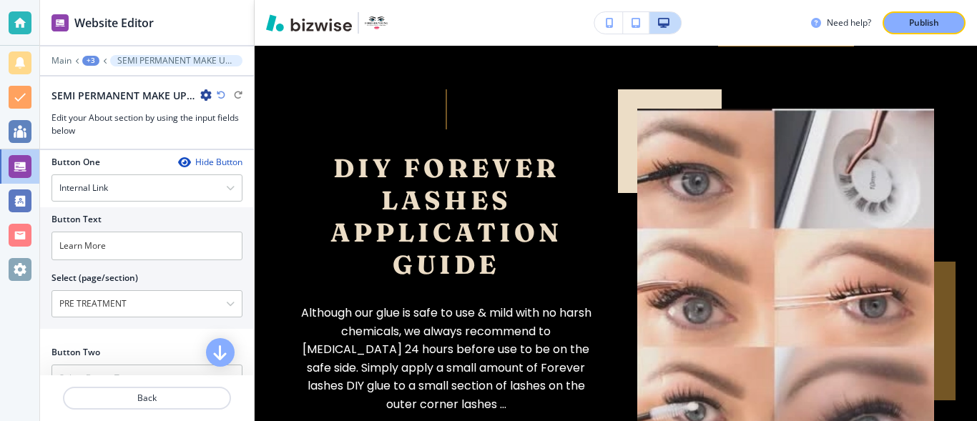
scroll to position [742, 0]
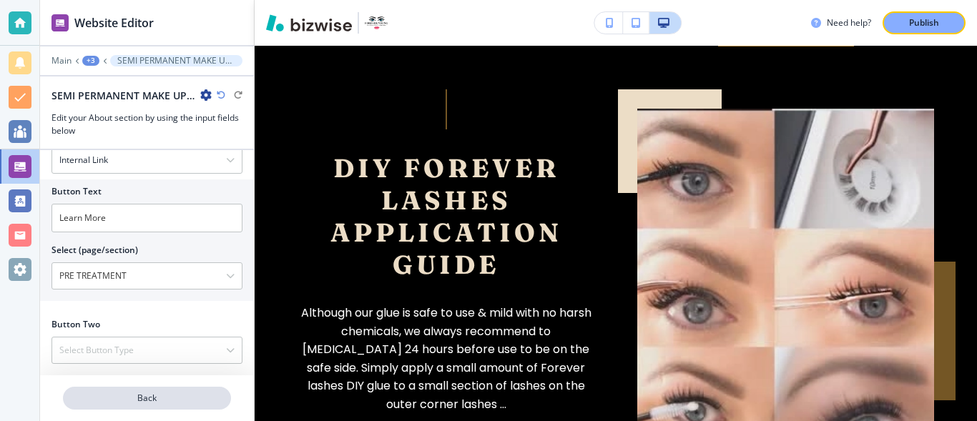
click at [172, 398] on p "Back" at bounding box center [146, 398] width 165 height 13
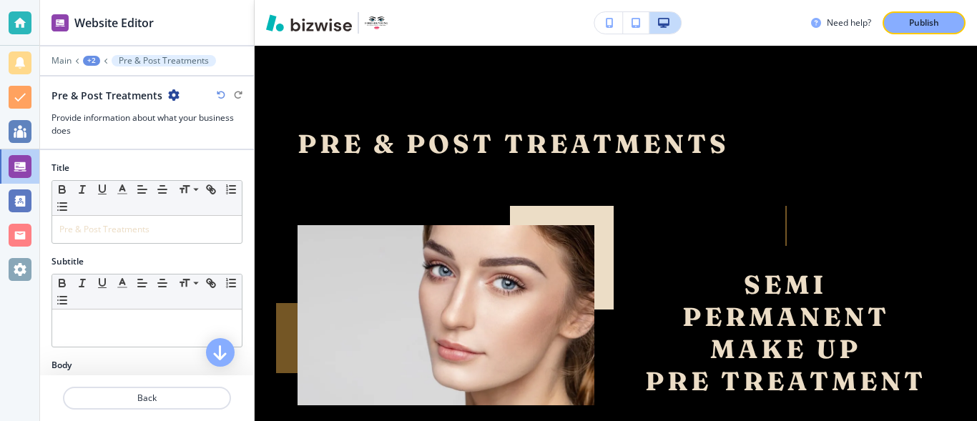
scroll to position [864, 0]
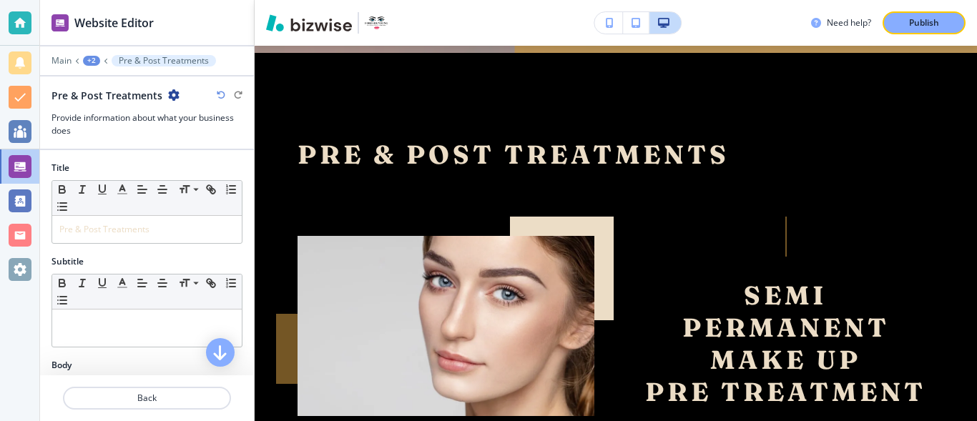
click at [172, 398] on p "Back" at bounding box center [146, 398] width 165 height 13
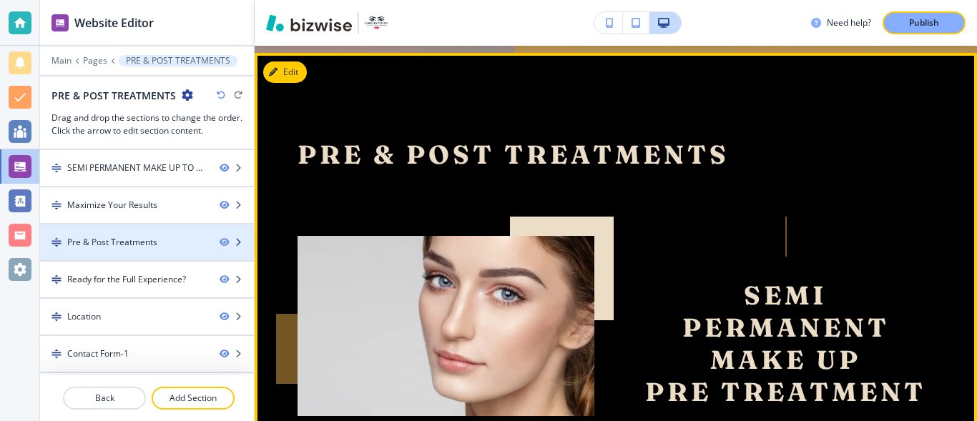
click at [107, 244] on div "Pre & Post Treatments" at bounding box center [112, 242] width 90 height 13
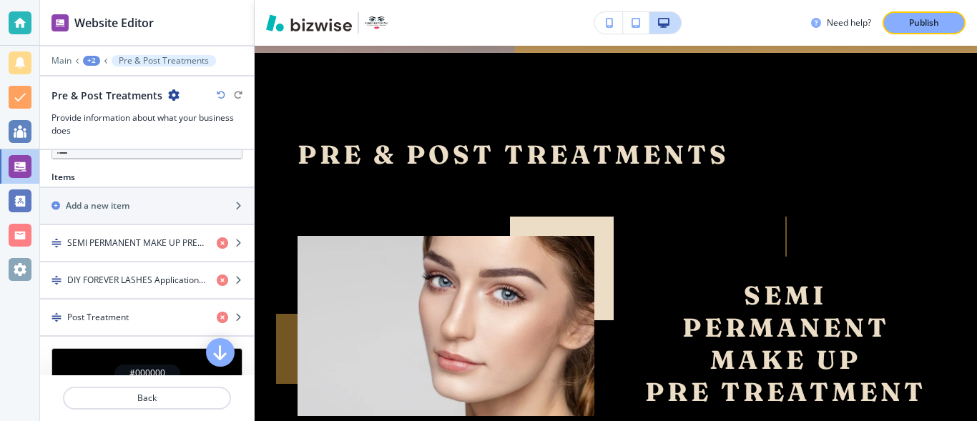
scroll to position [443, 0]
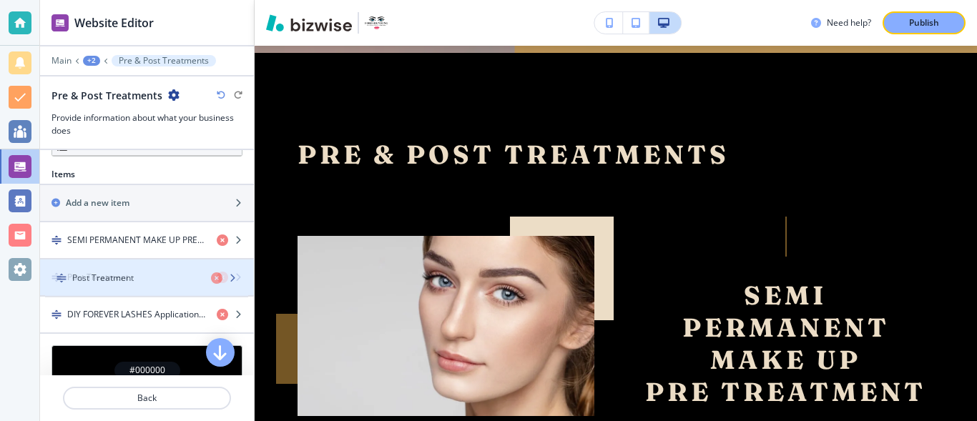
drag, startPoint x: 82, startPoint y: 313, endPoint x: 87, endPoint y: 277, distance: 36.8
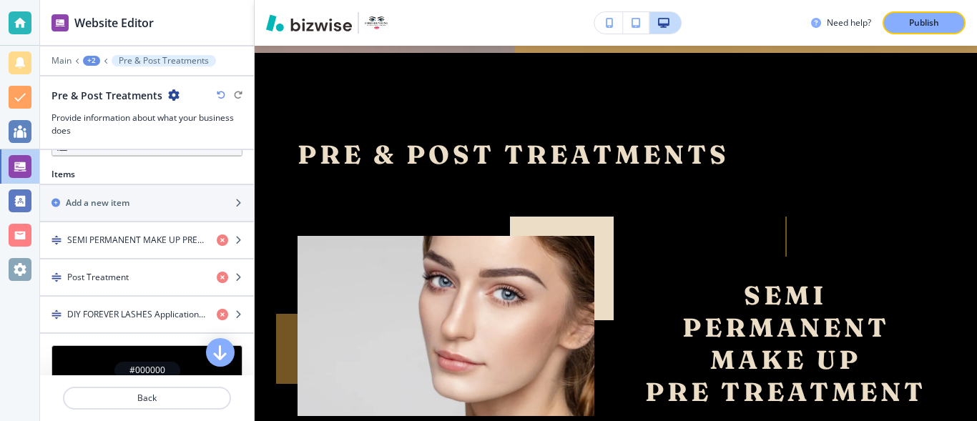
scroll to position [501, 0]
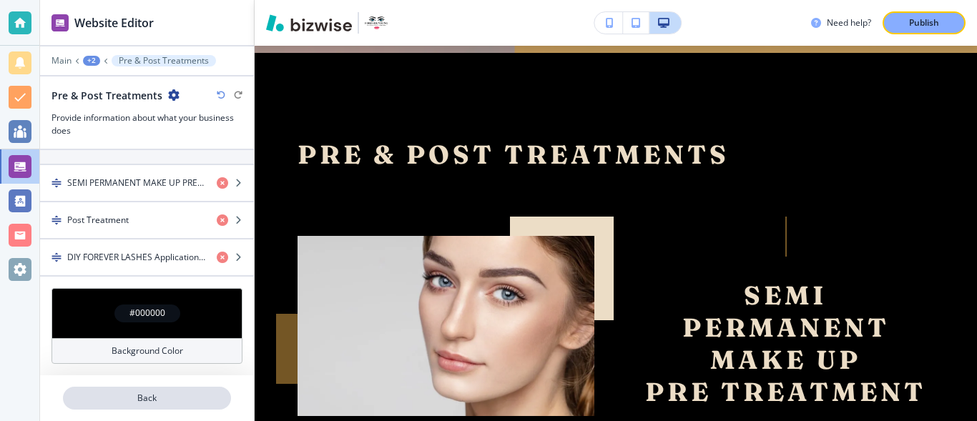
click at [164, 398] on p "Back" at bounding box center [146, 398] width 165 height 13
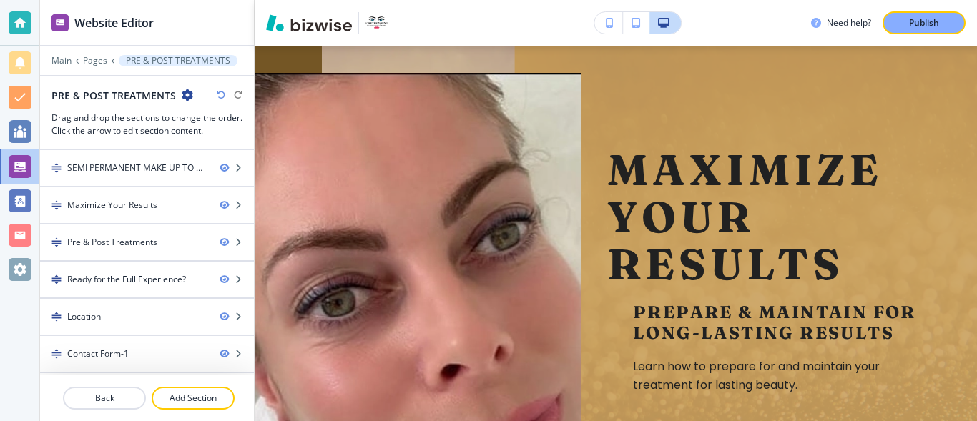
scroll to position [281, 0]
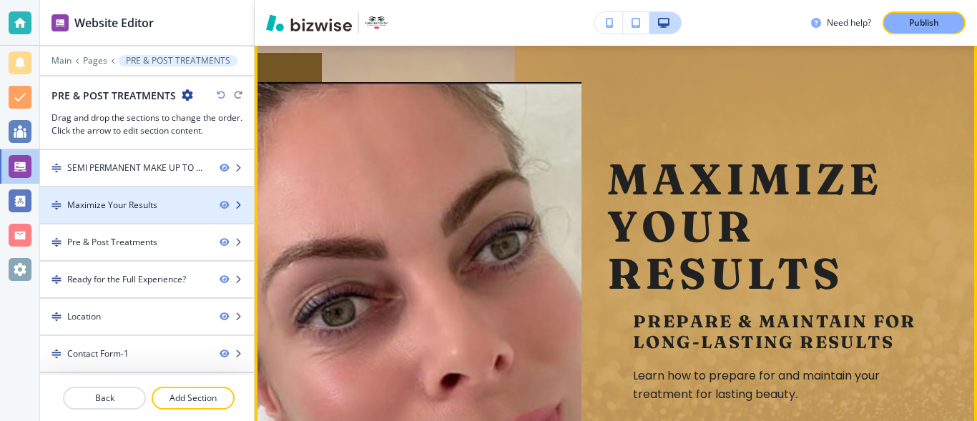
click at [137, 200] on div "Maximize Your Results" at bounding box center [112, 205] width 90 height 13
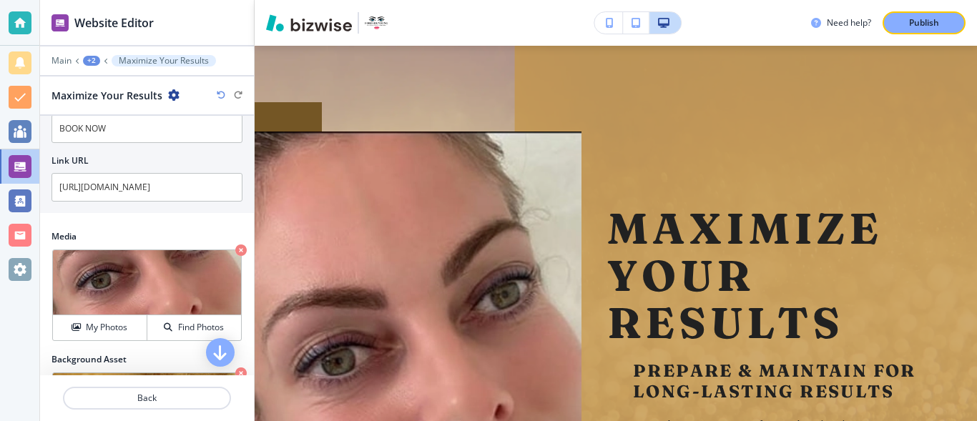
scroll to position [732, 0]
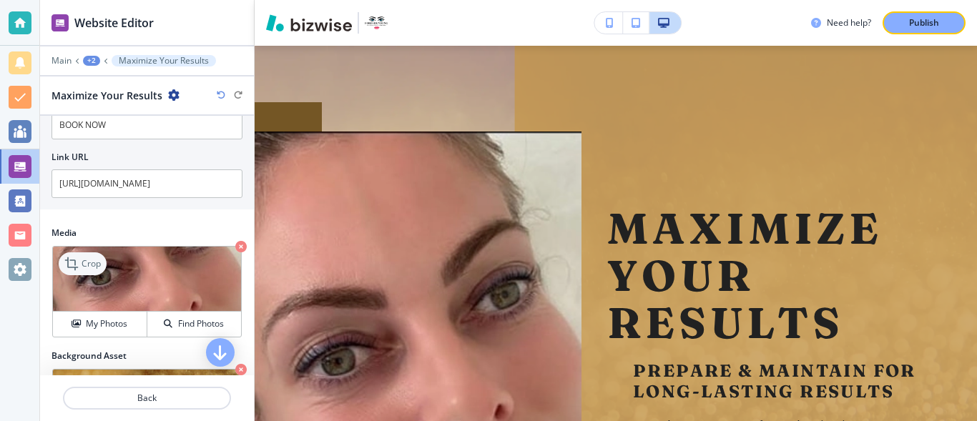
click at [93, 262] on p "Crop" at bounding box center [91, 263] width 19 height 13
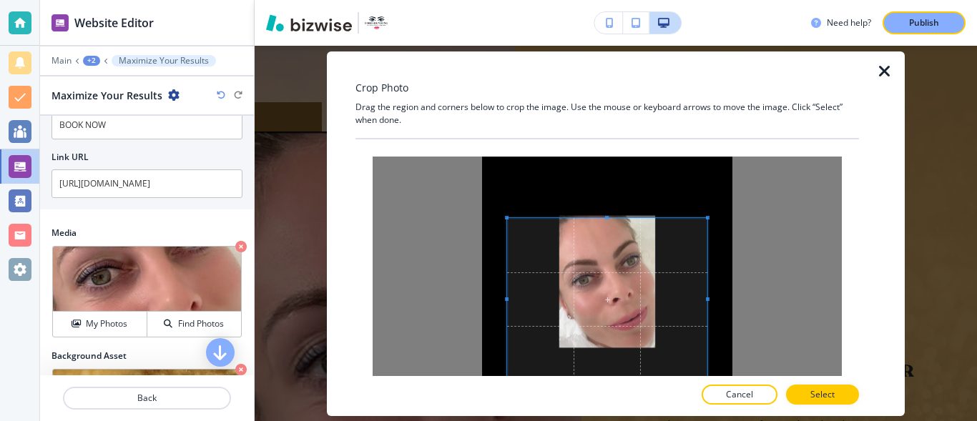
click at [613, 218] on div at bounding box center [607, 300] width 200 height 164
click at [620, 358] on span at bounding box center [607, 300] width 200 height 164
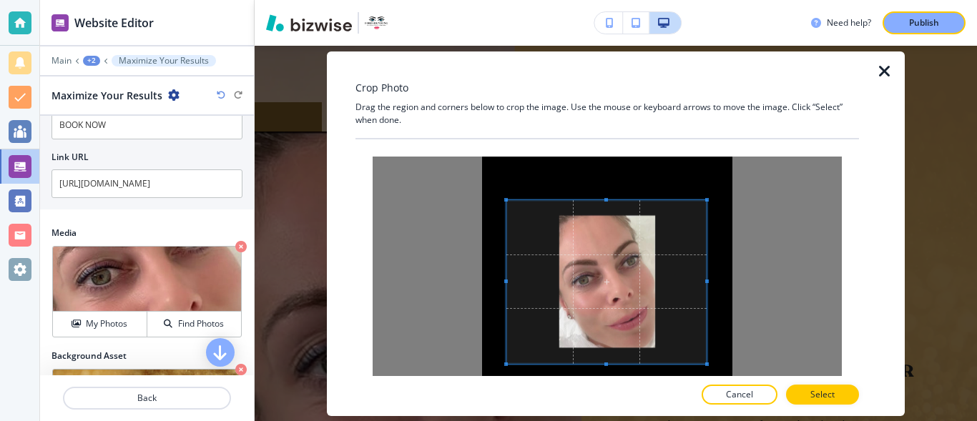
click at [619, 354] on span at bounding box center [606, 282] width 200 height 164
click at [608, 349] on span at bounding box center [606, 348] width 200 height 4
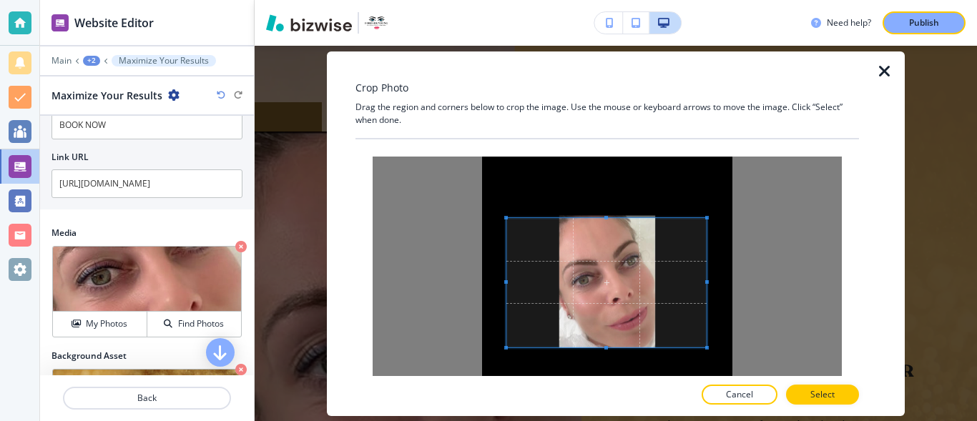
click at [607, 219] on span at bounding box center [606, 218] width 4 height 4
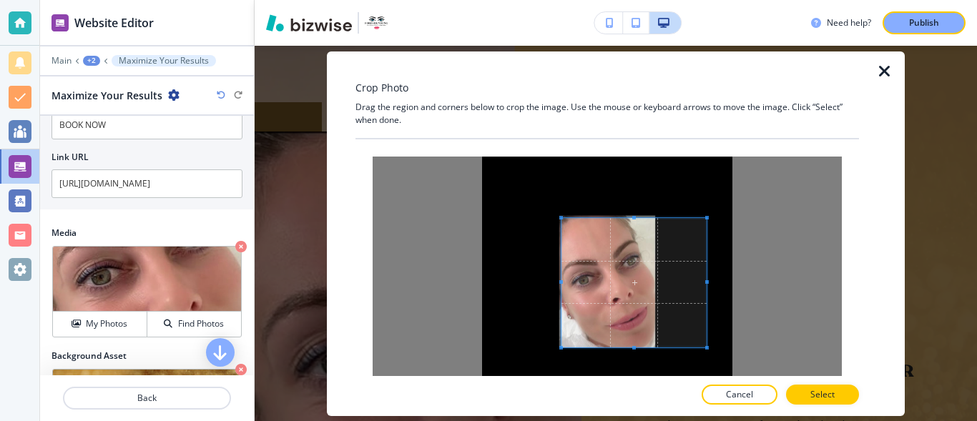
click at [559, 281] on span at bounding box center [561, 282] width 4 height 4
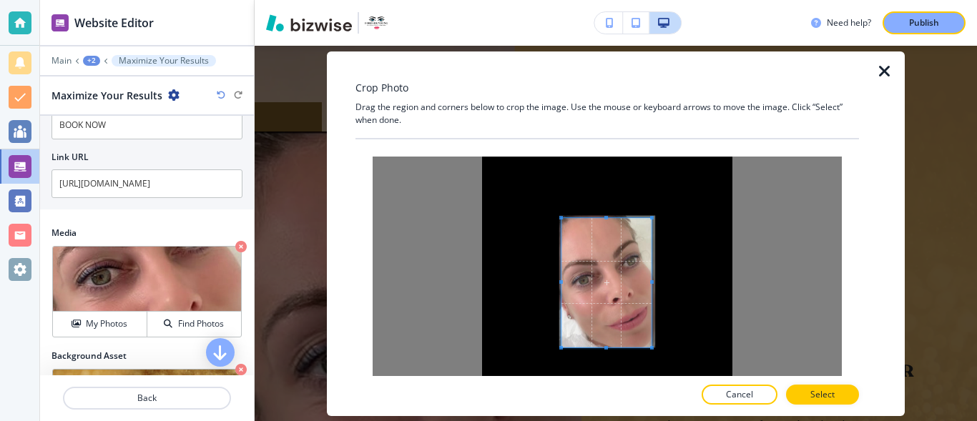
click at [651, 285] on span at bounding box center [652, 282] width 4 height 129
click at [828, 398] on p "Select" at bounding box center [822, 394] width 24 height 13
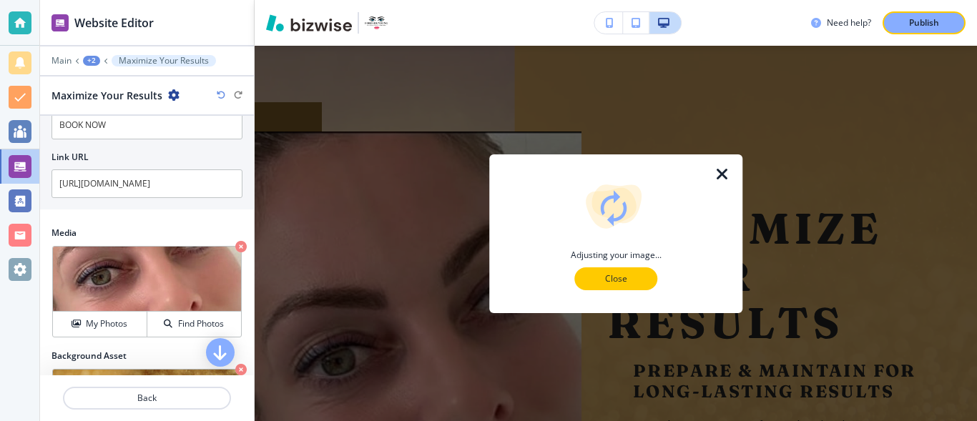
click at [609, 275] on p "Close" at bounding box center [616, 278] width 46 height 13
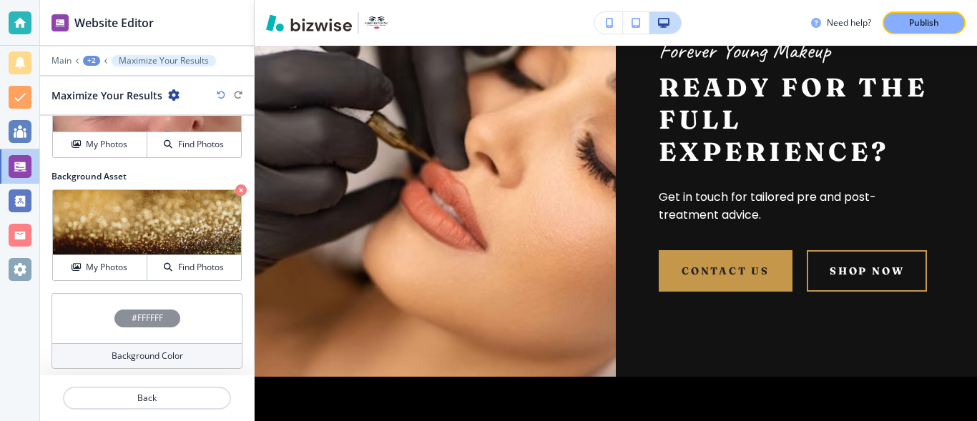
scroll to position [920, 0]
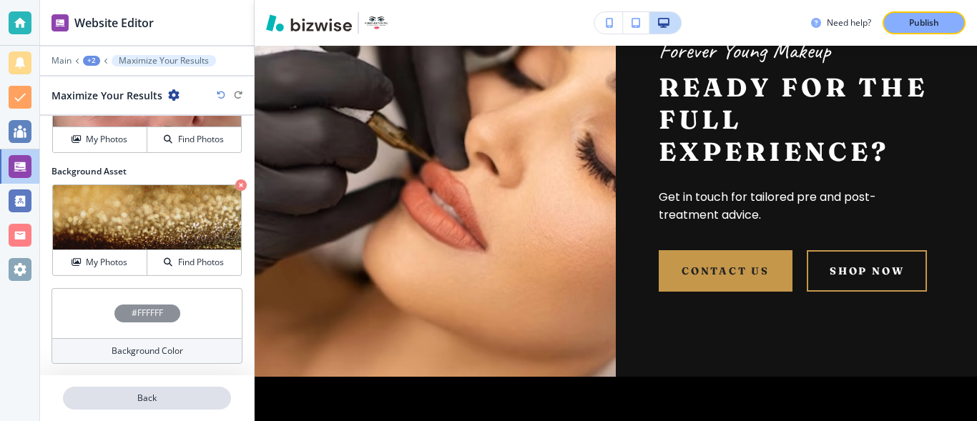
click at [162, 400] on p "Back" at bounding box center [146, 398] width 165 height 13
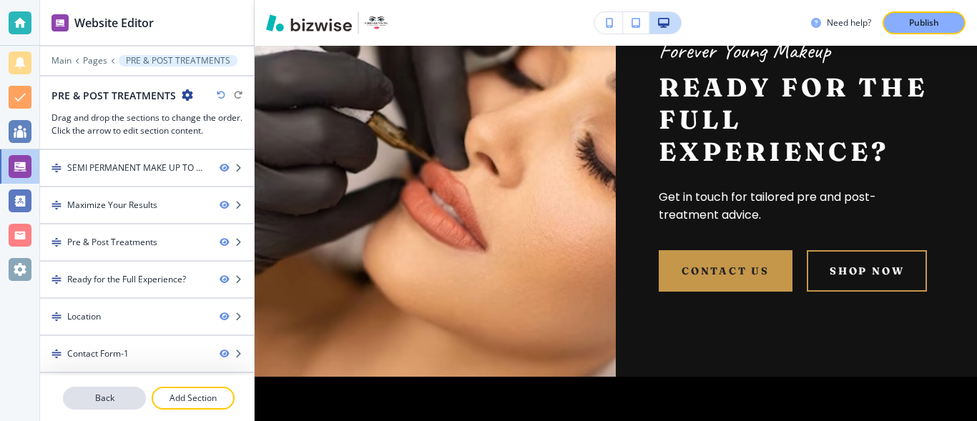
click at [113, 395] on p "Back" at bounding box center [104, 398] width 80 height 13
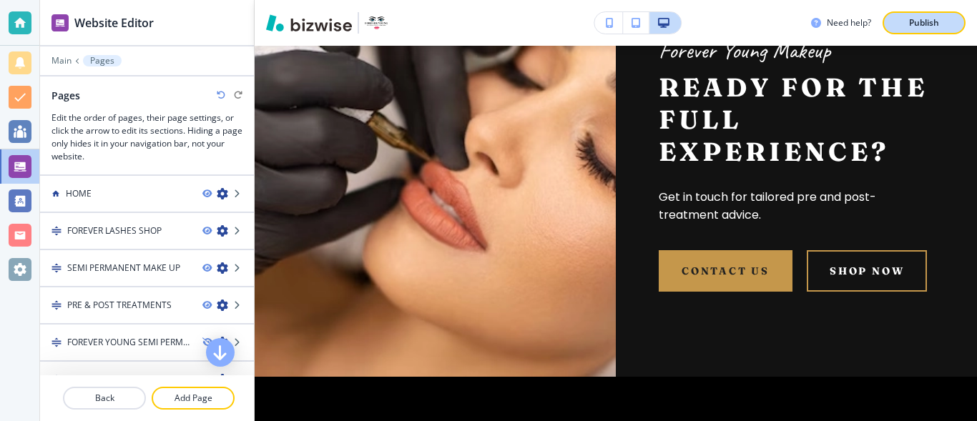
click at [927, 21] on p "Publish" at bounding box center [924, 22] width 30 height 13
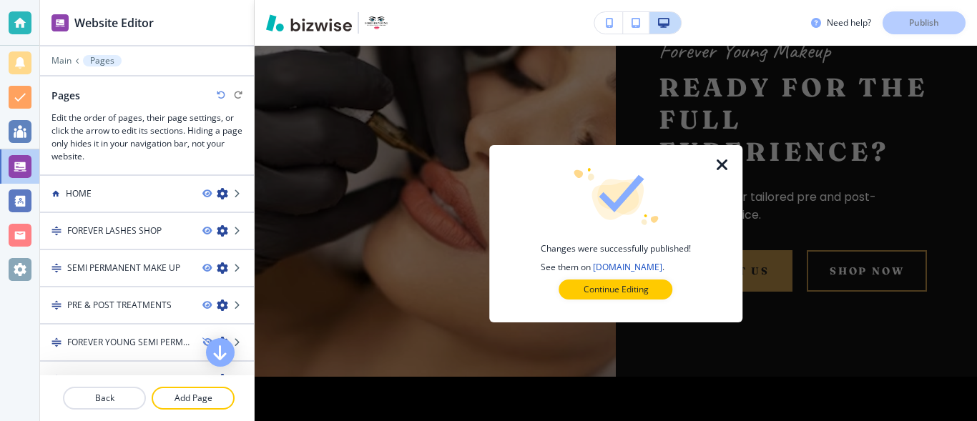
click at [723, 166] on icon "button" at bounding box center [722, 165] width 17 height 17
